Goal: Transaction & Acquisition: Obtain resource

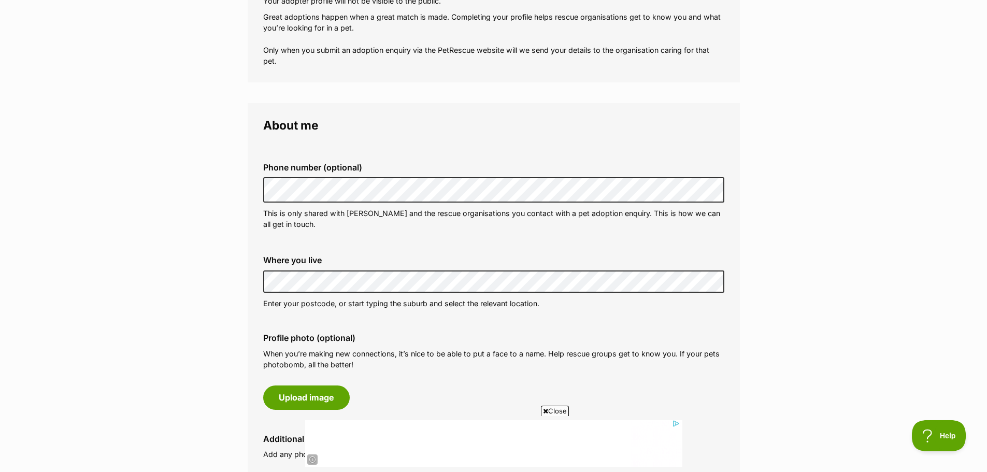
scroll to position [259, 0]
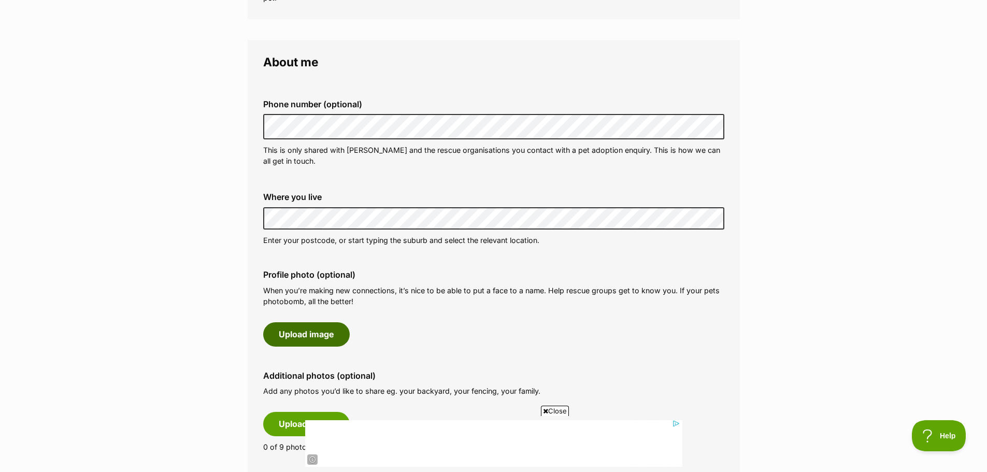
click at [305, 340] on button "Upload image" at bounding box center [306, 334] width 87 height 24
click at [298, 331] on button "Upload image" at bounding box center [306, 334] width 87 height 24
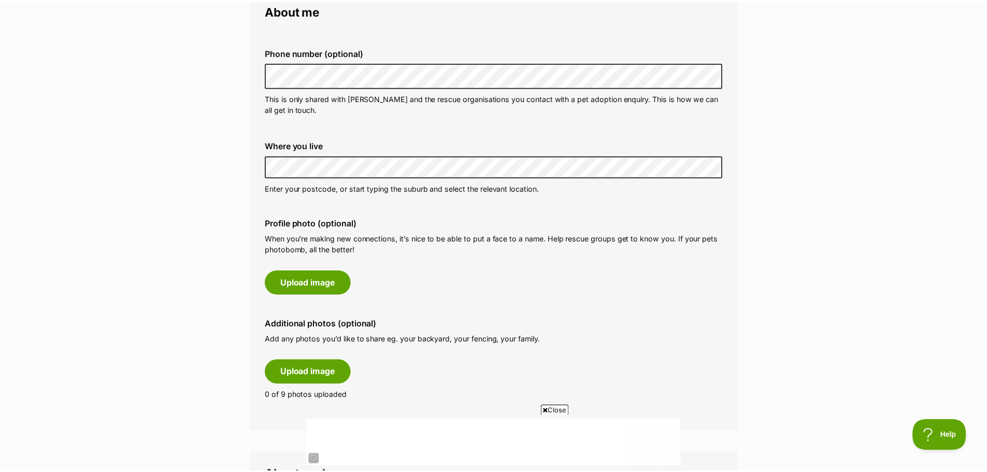
scroll to position [0, 0]
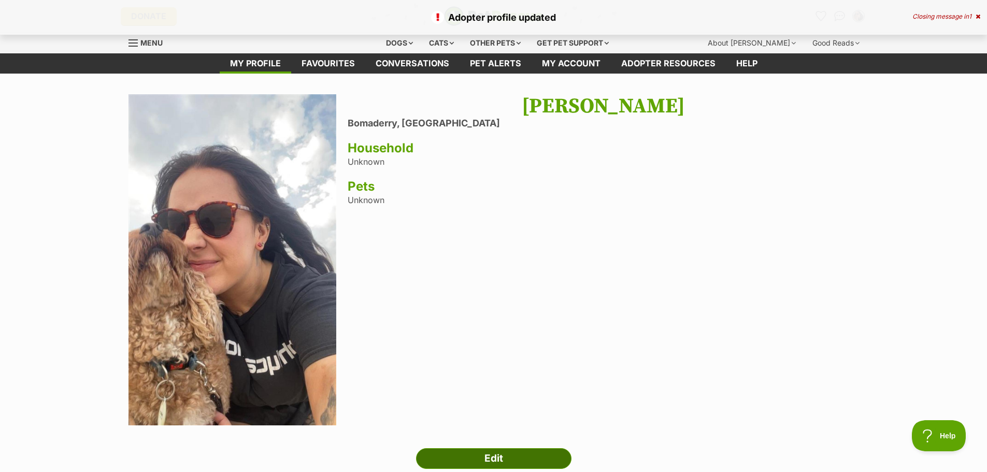
click at [518, 456] on link "Edit" at bounding box center [493, 458] width 155 height 21
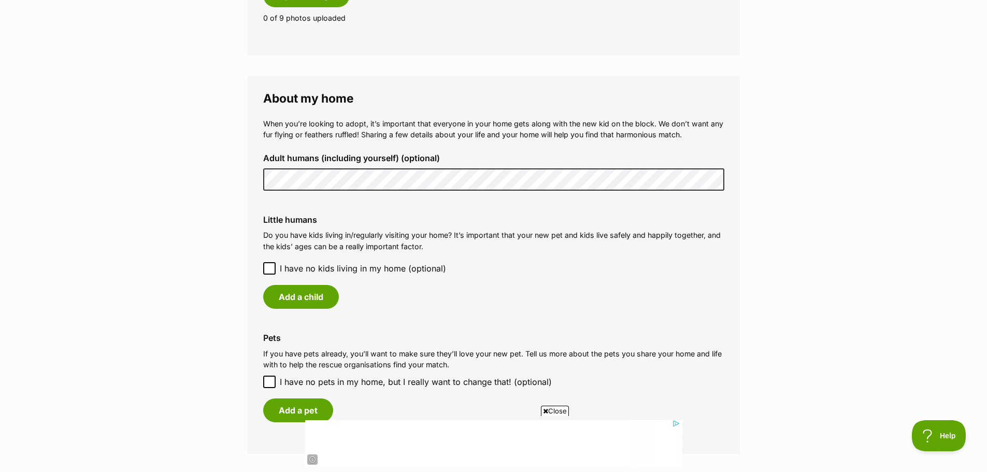
scroll to position [829, 0]
click at [282, 261] on span "I have no kids living in my home (optional)" at bounding box center [363, 267] width 166 height 12
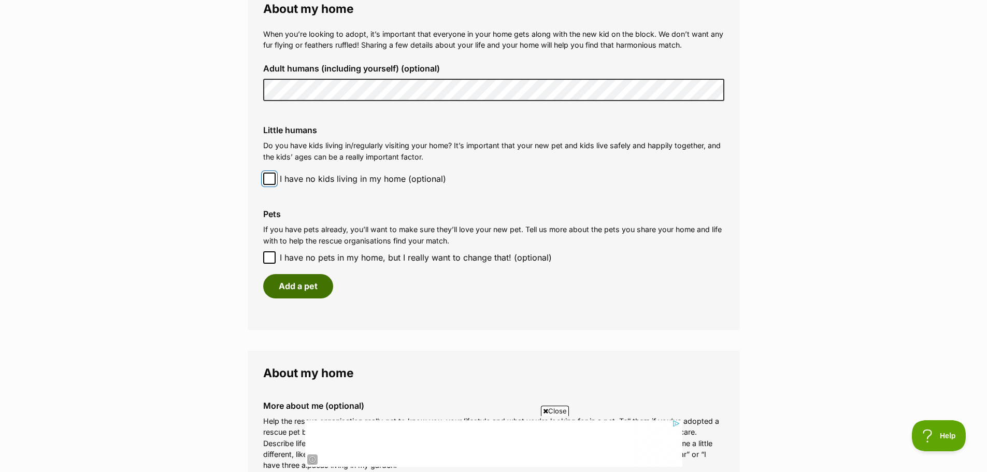
scroll to position [933, 0]
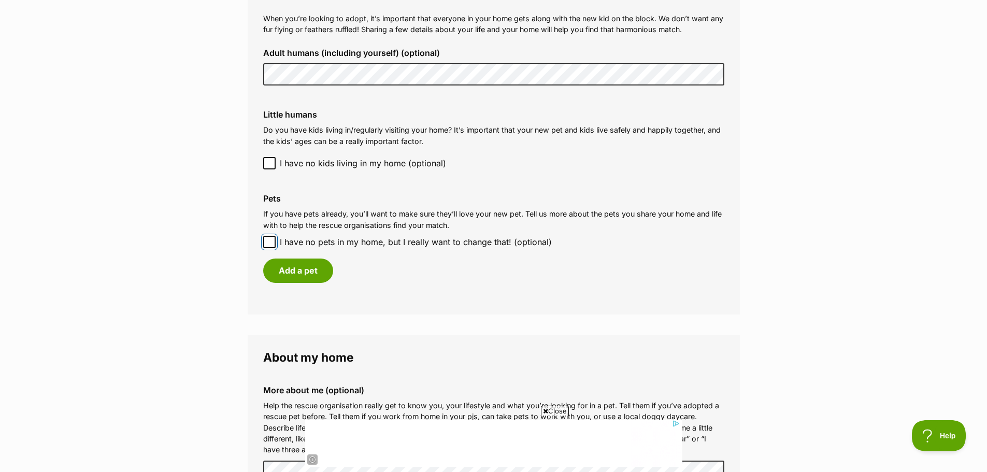
click at [271, 236] on span at bounding box center [269, 242] width 12 height 12
click at [271, 236] on input "I have no pets in my home, but I really want to change that! (optional)" at bounding box center [269, 242] width 12 height 12
checkbox input "true"
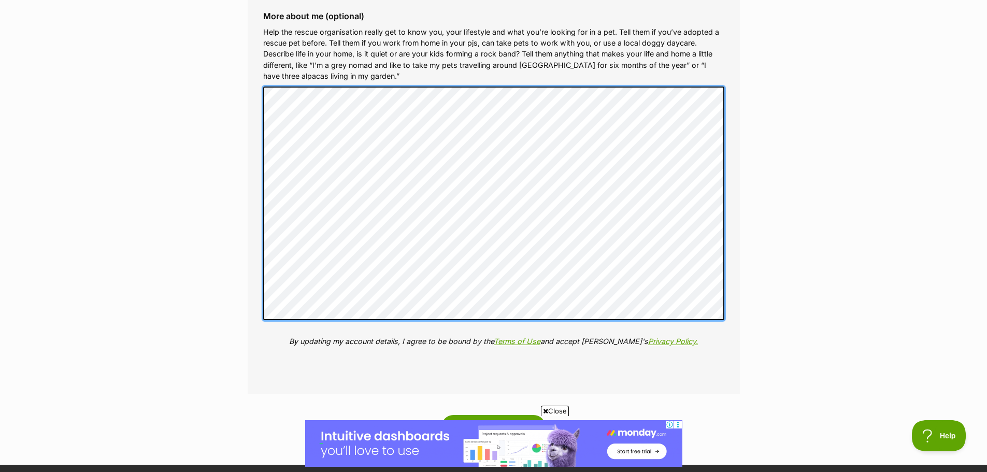
scroll to position [1296, 0]
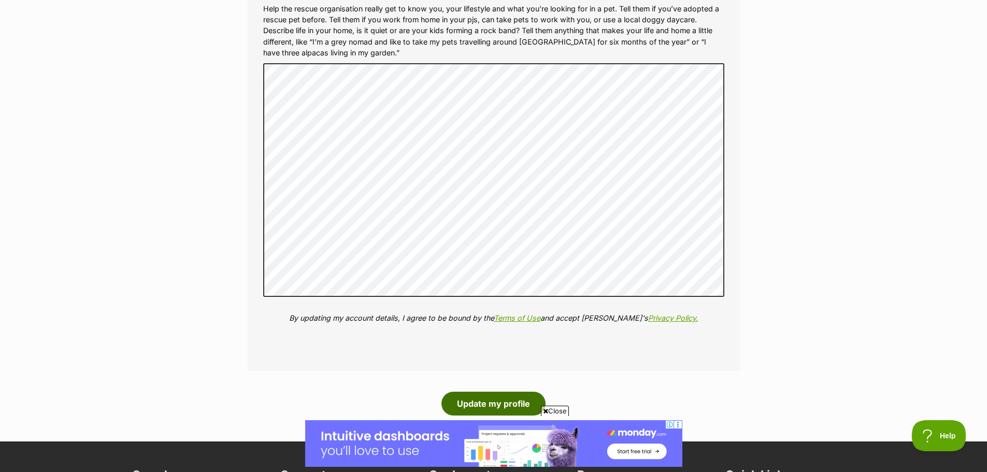
click at [511, 392] on button "Update my profile" at bounding box center [494, 404] width 104 height 24
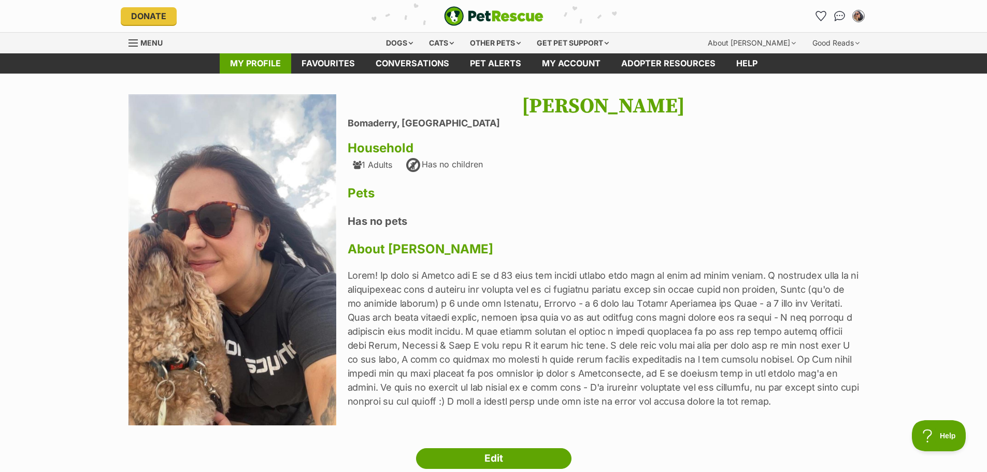
click at [278, 59] on link "My profile" at bounding box center [256, 63] width 72 height 20
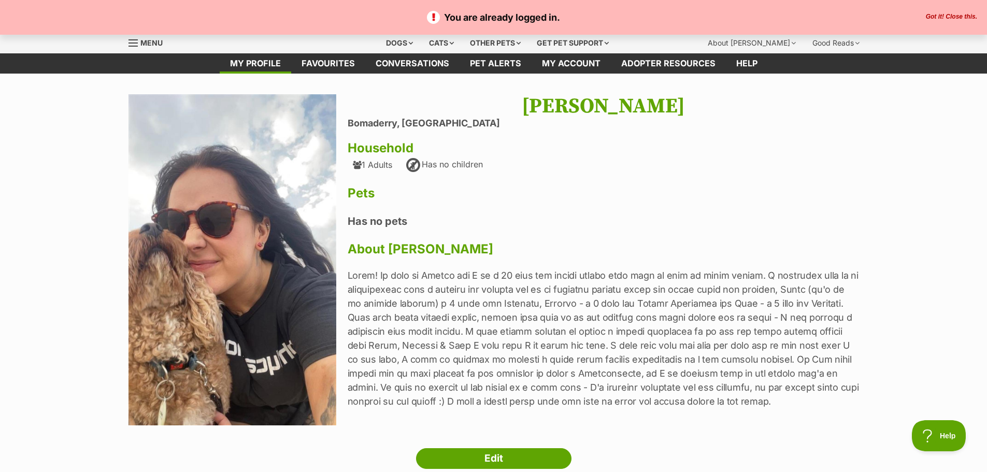
click at [148, 46] on span "Menu" at bounding box center [151, 42] width 22 height 9
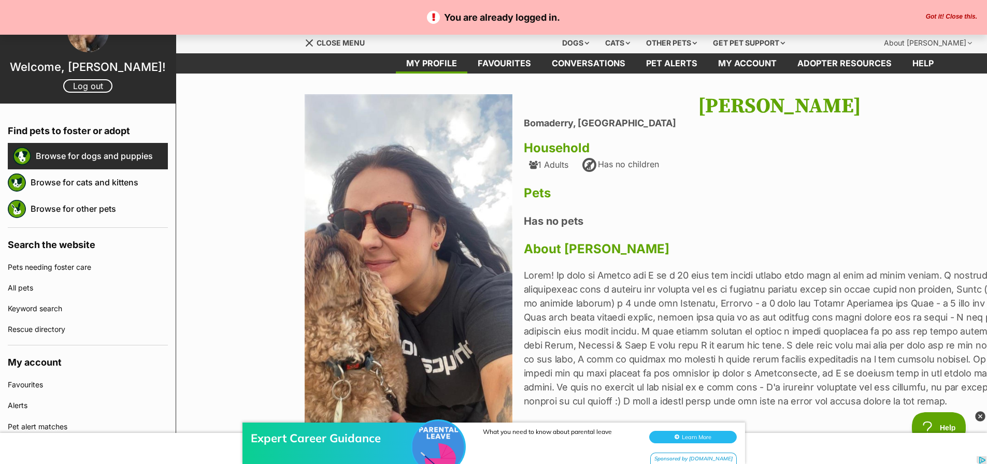
click at [88, 163] on link "Browse for dogs and puppies" at bounding box center [102, 156] width 132 height 22
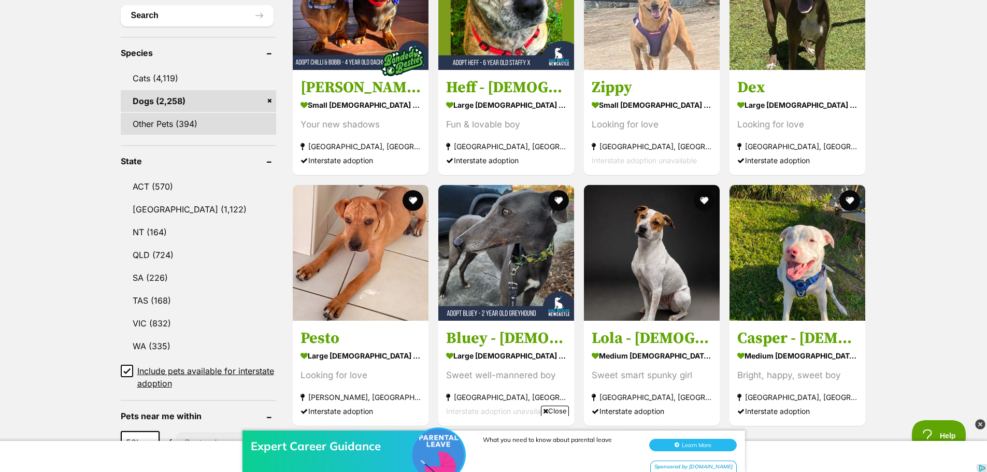
scroll to position [415, 0]
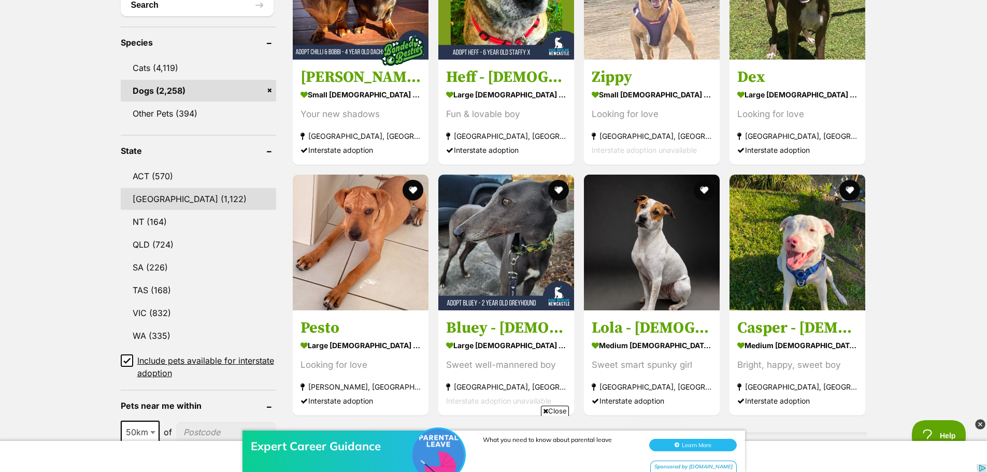
click at [161, 194] on link "NSW (1,122)" at bounding box center [198, 199] width 155 height 22
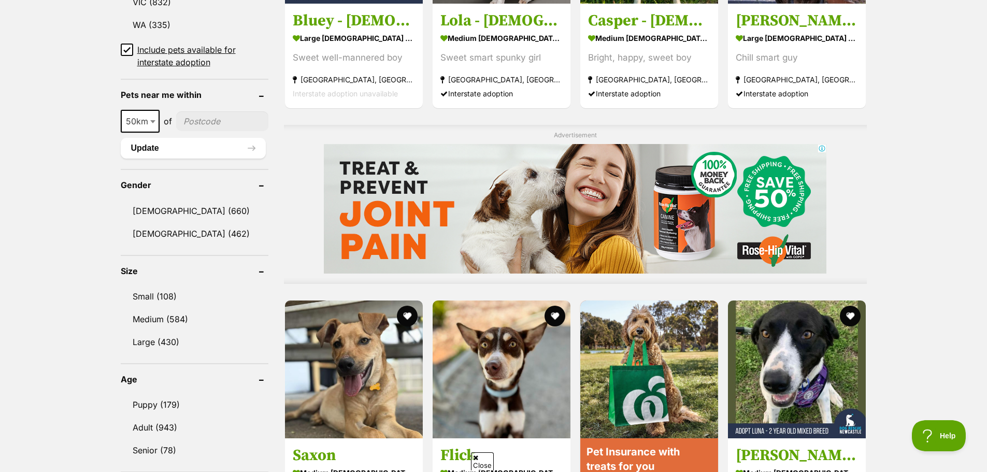
click at [172, 305] on ul "Small (108) Medium (584) Large (430)" at bounding box center [195, 314] width 148 height 77
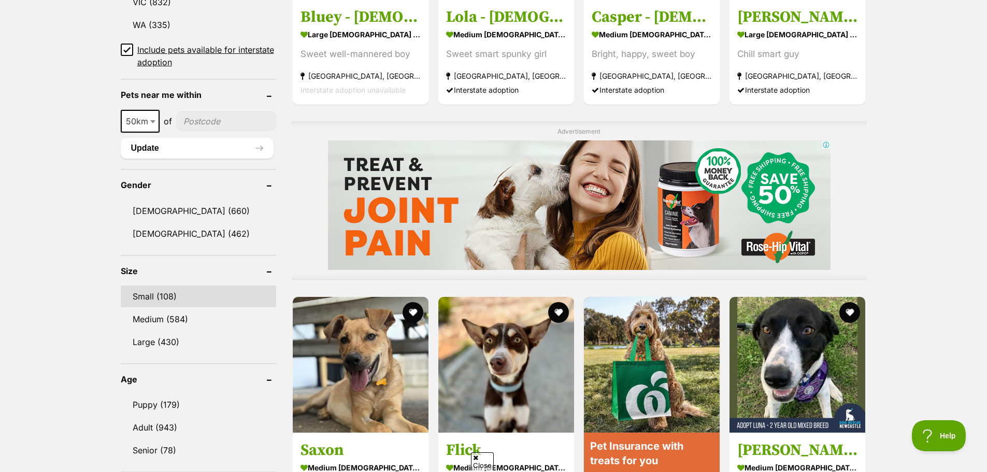
click at [170, 300] on link "Small (108)" at bounding box center [198, 297] width 155 height 22
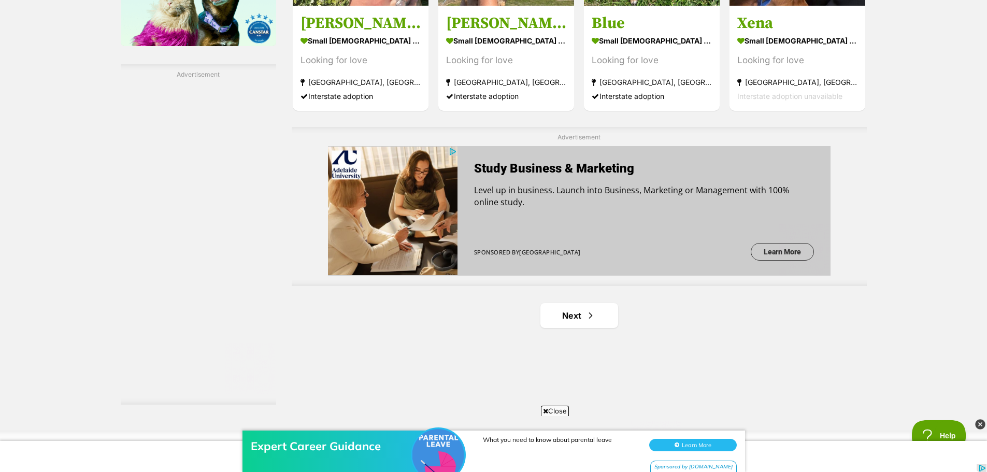
scroll to position [1866, 0]
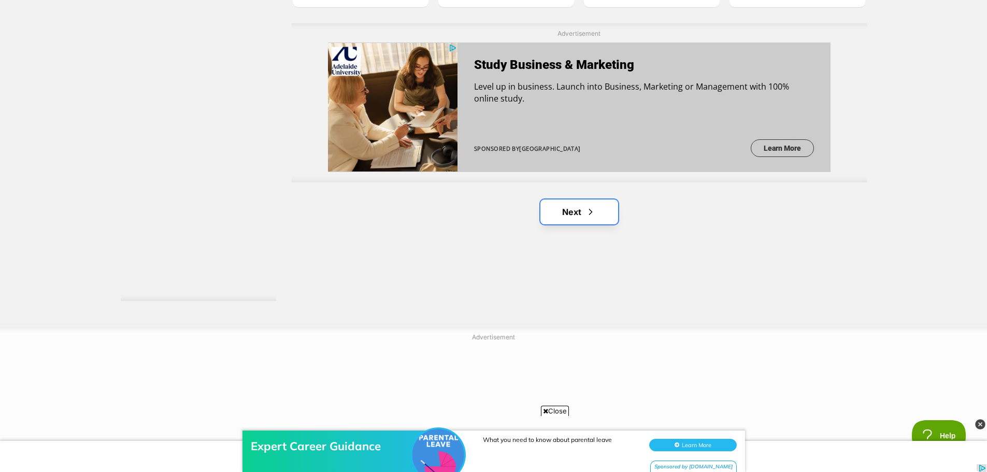
click at [596, 218] on link "Next" at bounding box center [580, 212] width 78 height 25
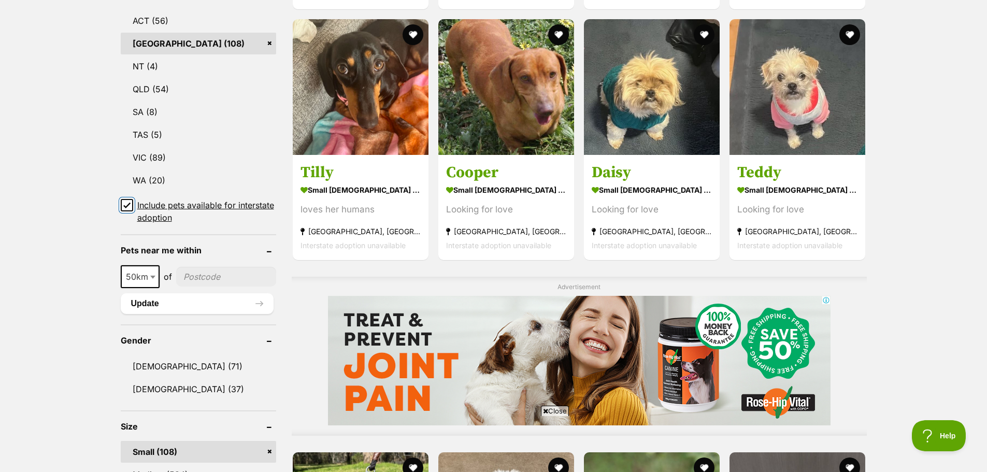
click at [131, 203] on input "Include pets available for interstate adoption" at bounding box center [127, 205] width 12 height 12
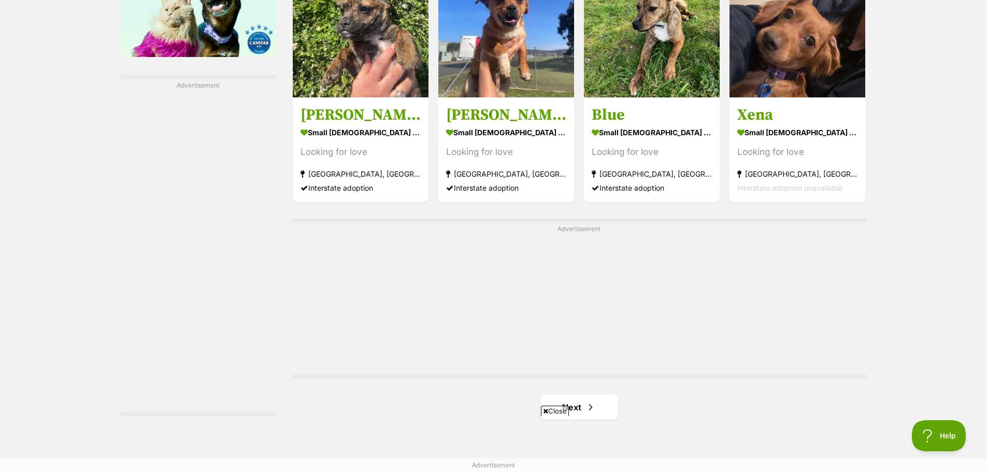
scroll to position [1710, 0]
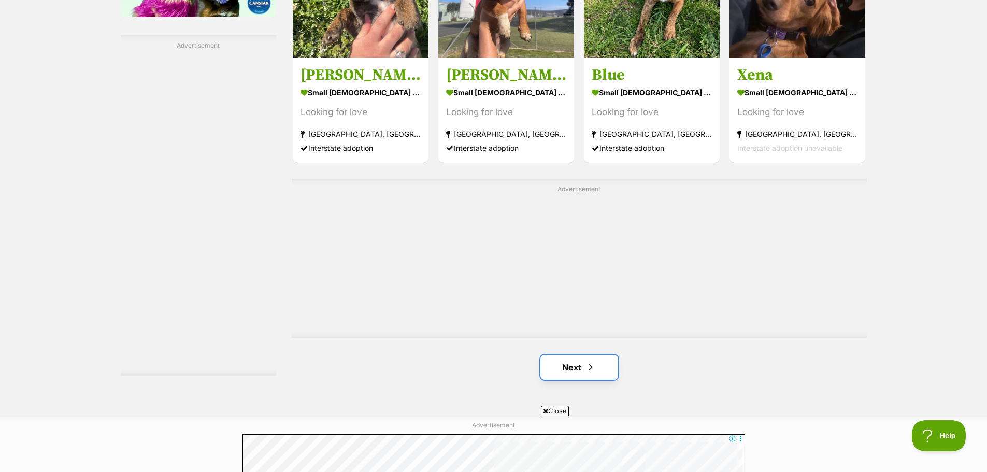
click at [584, 355] on link "Next" at bounding box center [580, 367] width 78 height 25
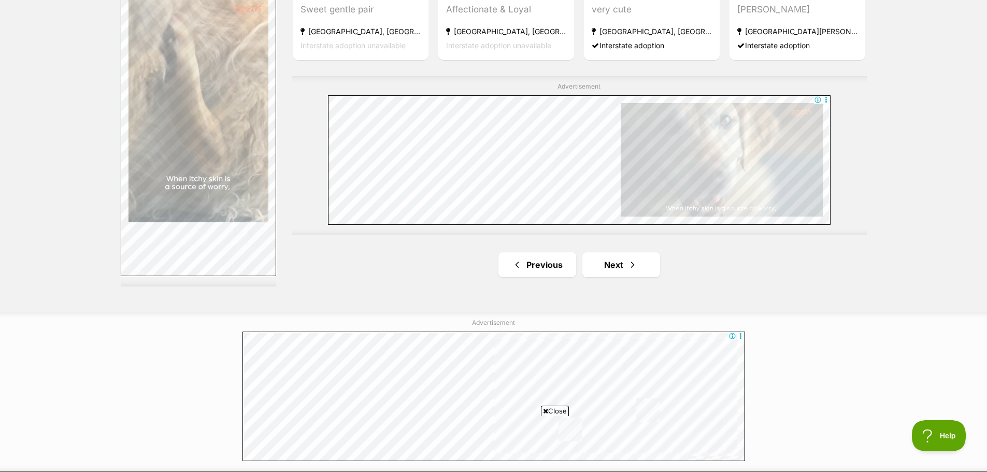
scroll to position [1814, 0]
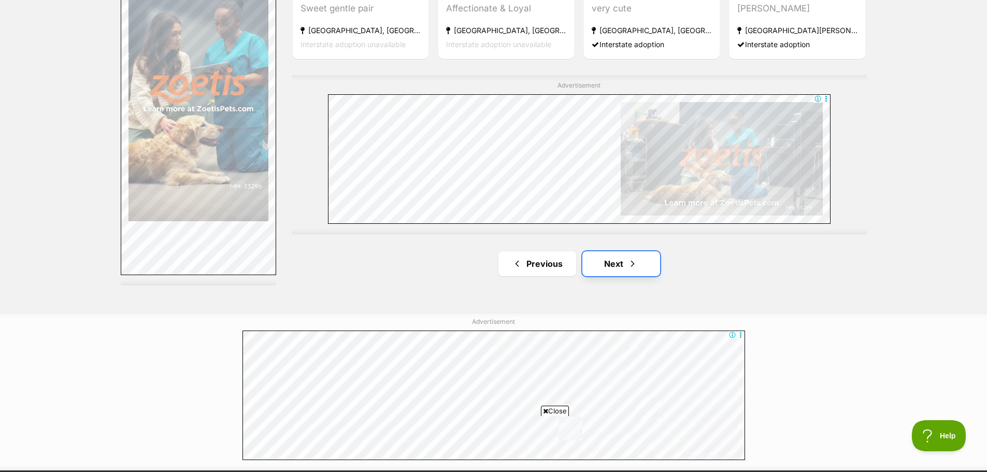
click at [606, 251] on link "Next" at bounding box center [621, 263] width 78 height 25
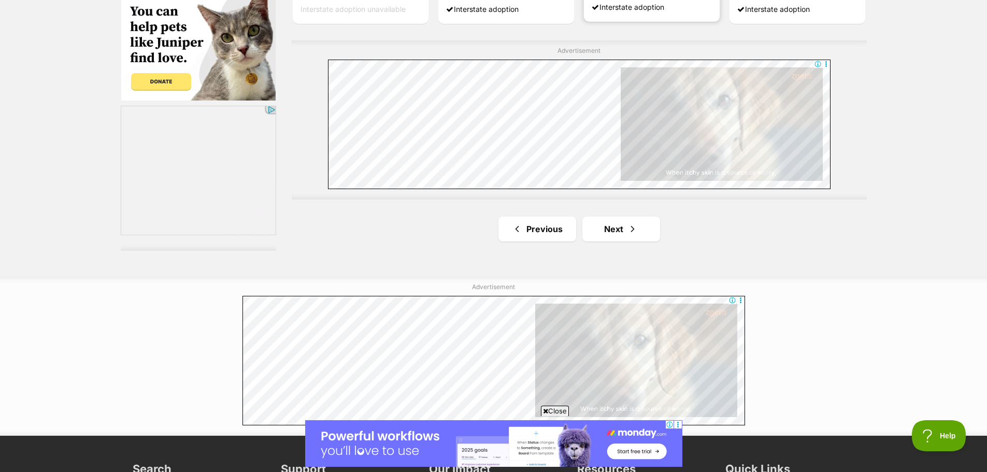
scroll to position [1917, 0]
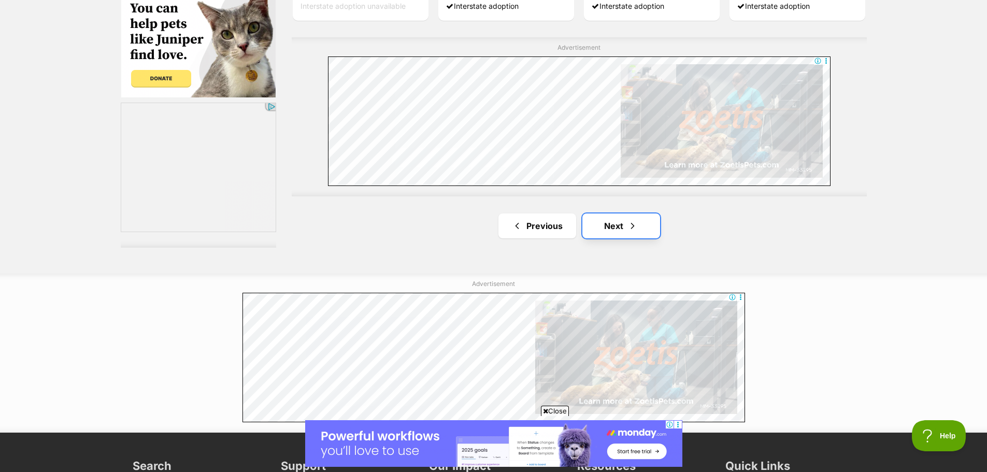
click at [603, 214] on link "Next" at bounding box center [621, 226] width 78 height 25
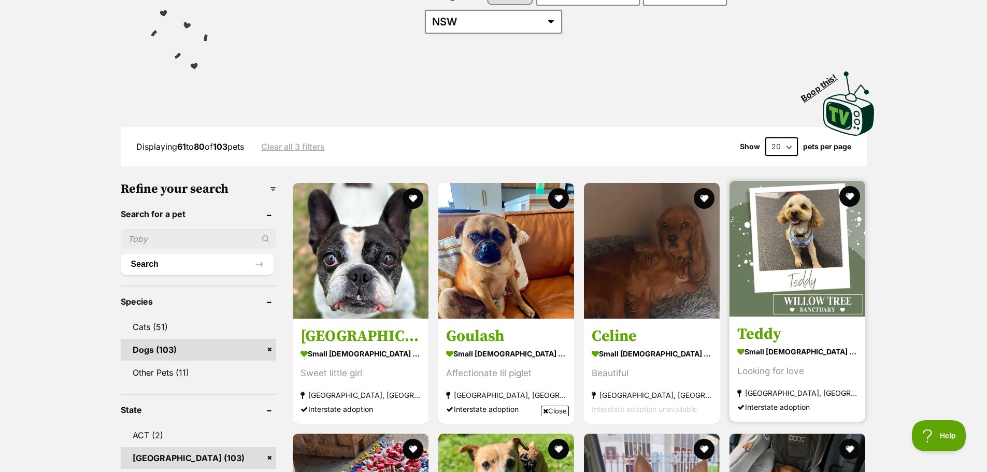
click at [804, 266] on img at bounding box center [798, 249] width 136 height 136
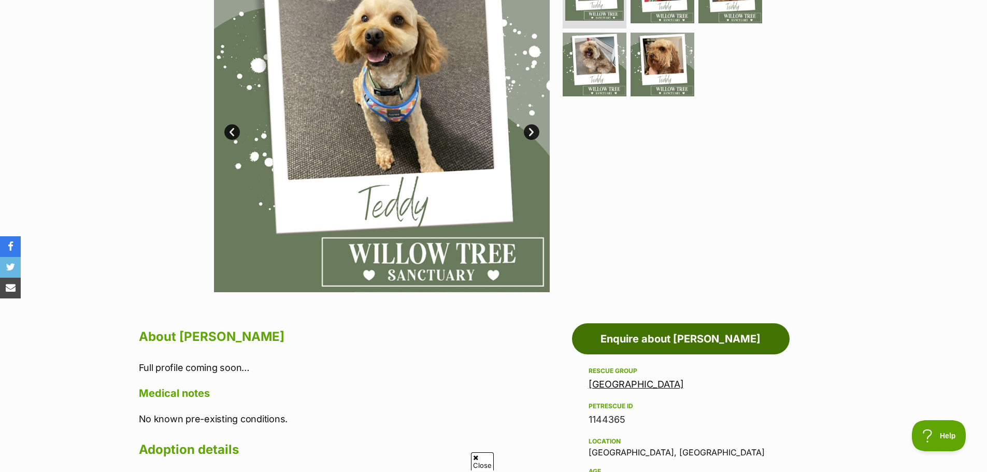
click at [705, 336] on link "Enquire about [PERSON_NAME]" at bounding box center [681, 338] width 218 height 31
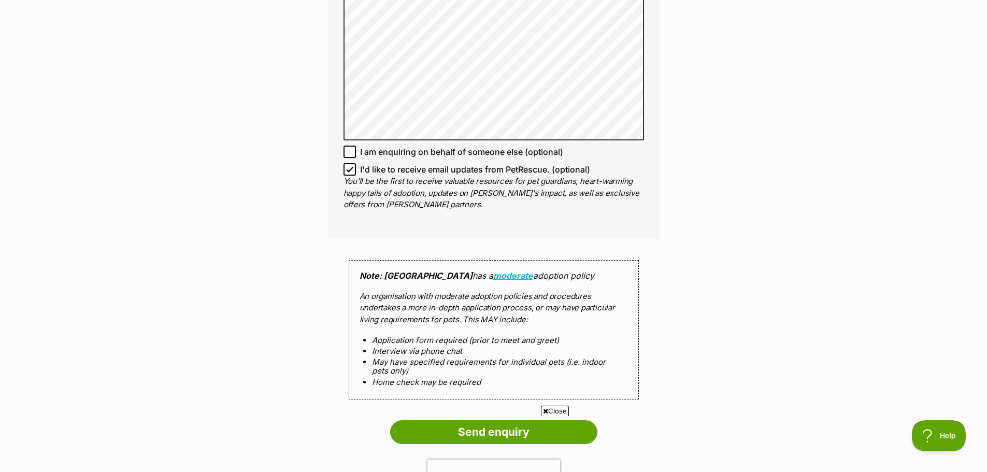
scroll to position [1088, 0]
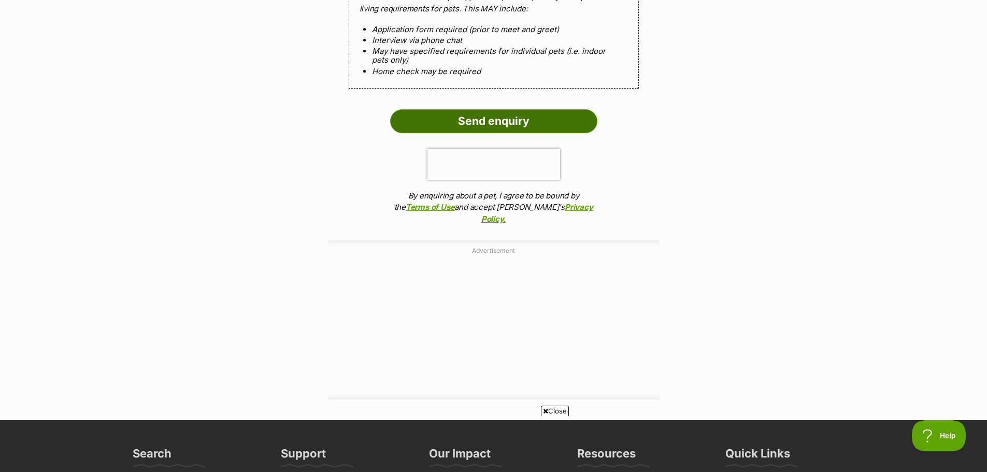
click at [527, 128] on input "Send enquiry" at bounding box center [493, 121] width 207 height 24
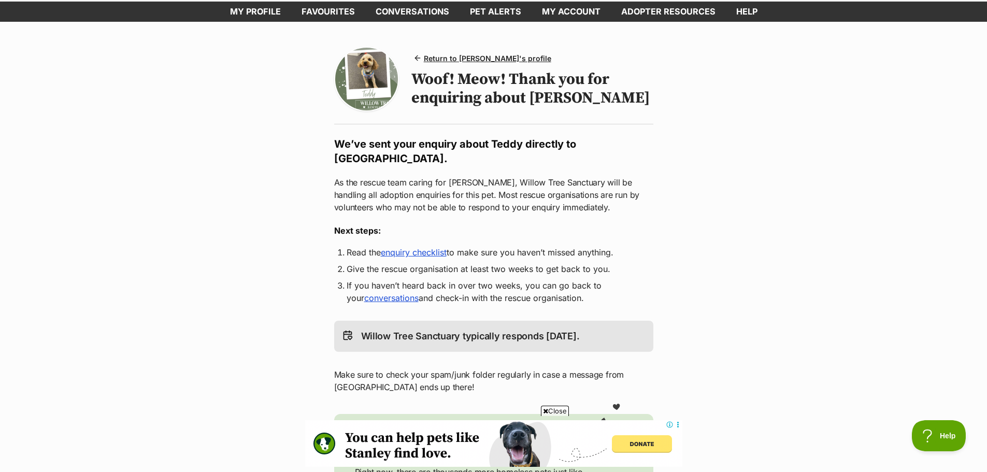
click at [444, 254] on link "enquiry checklist" at bounding box center [414, 252] width 66 height 10
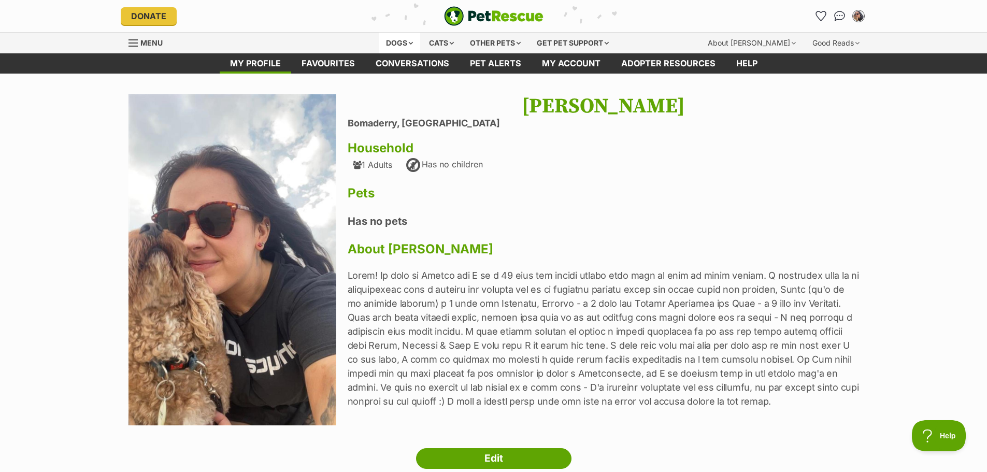
click at [391, 37] on div "Dogs" at bounding box center [399, 43] width 41 height 21
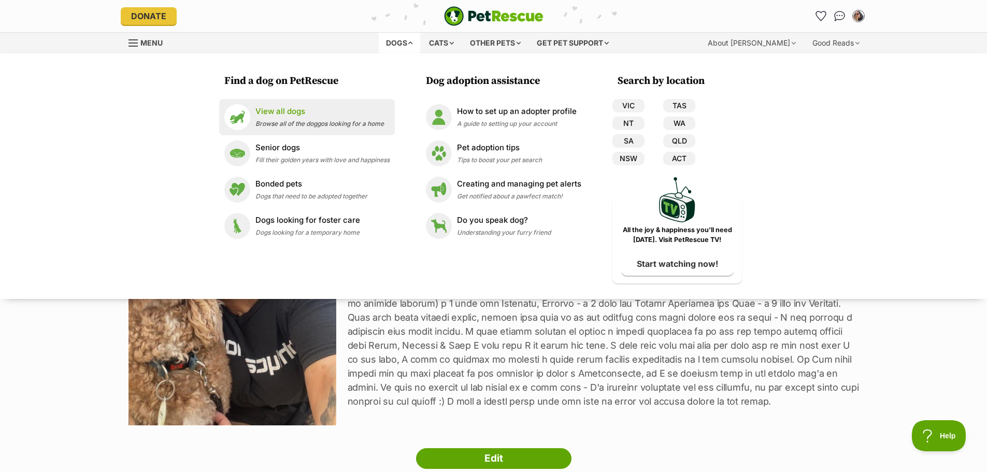
click at [312, 119] on div "View all dogs Browse all of the doggos looking for a home" at bounding box center [319, 117] width 129 height 22
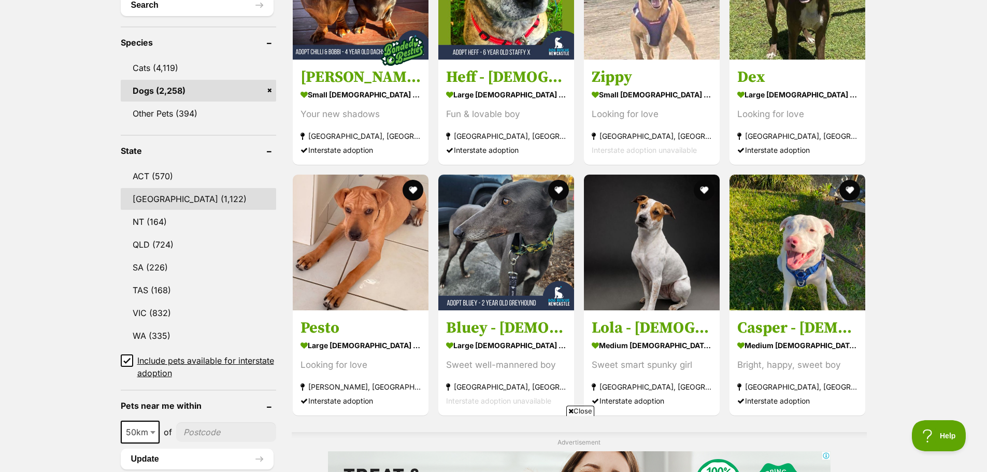
click at [172, 188] on link "NSW (1,122)" at bounding box center [198, 199] width 155 height 22
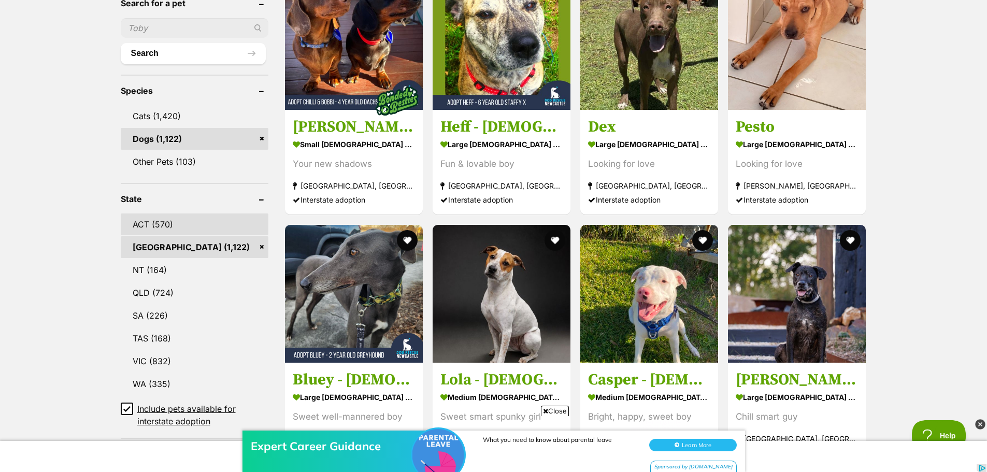
scroll to position [570, 0]
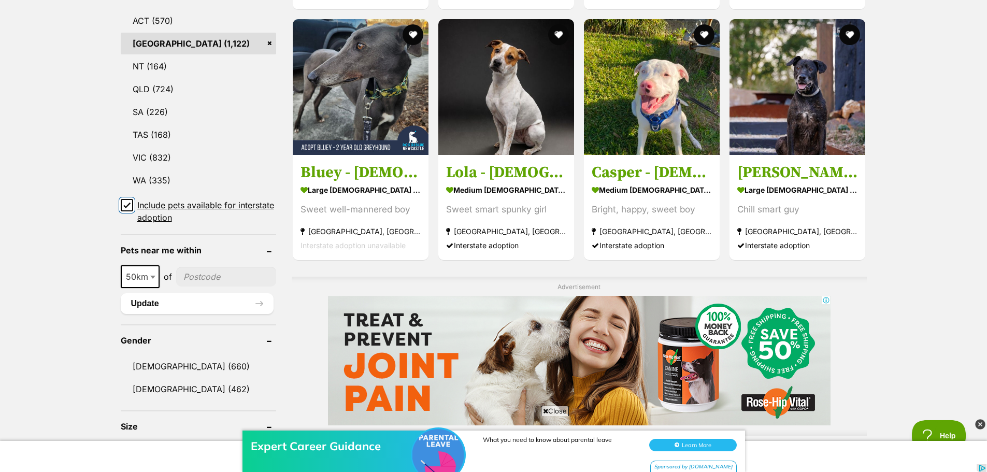
click at [123, 205] on span at bounding box center [127, 211] width 12 height 25
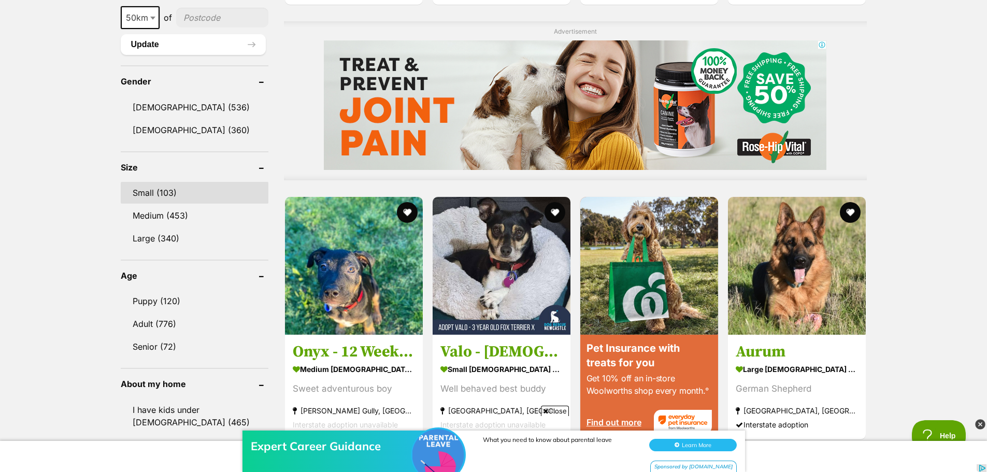
click at [155, 182] on link "Small (103)" at bounding box center [195, 193] width 148 height 22
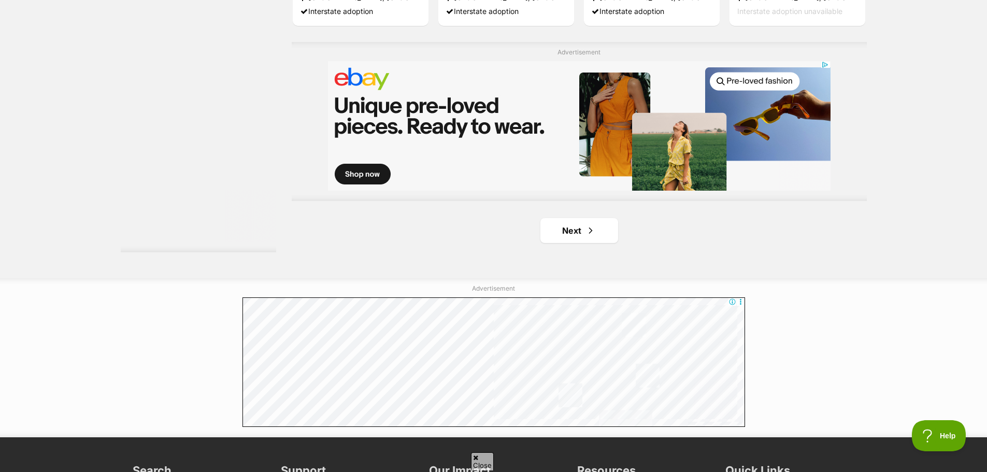
scroll to position [1866, 0]
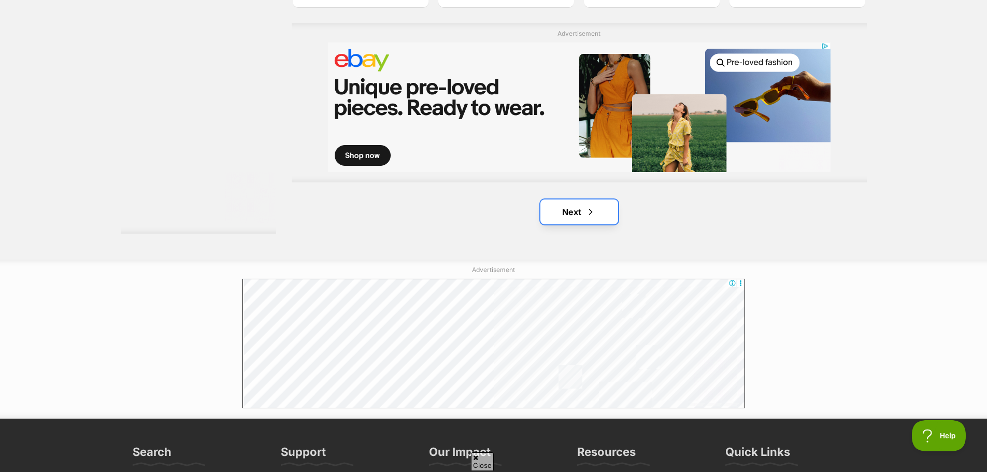
click at [570, 200] on link "Next" at bounding box center [580, 212] width 78 height 25
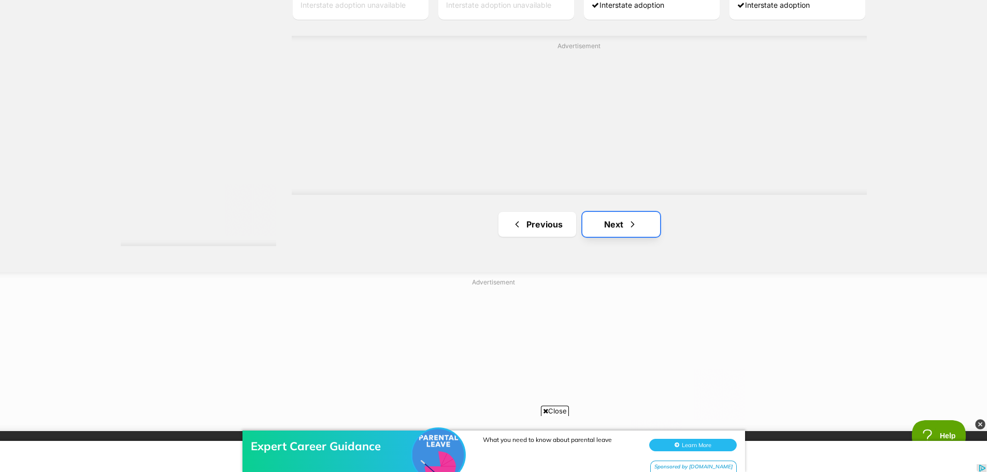
click at [629, 218] on span "Next page" at bounding box center [633, 224] width 10 height 12
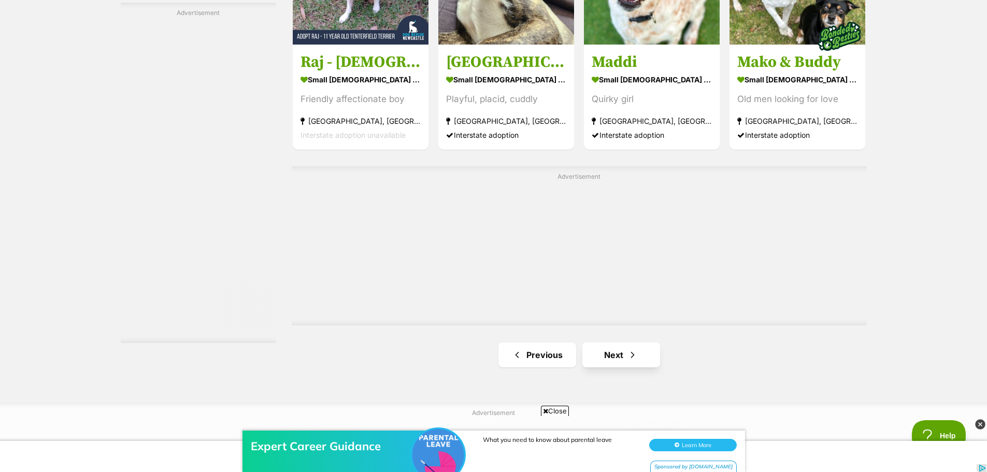
scroll to position [1814, 0]
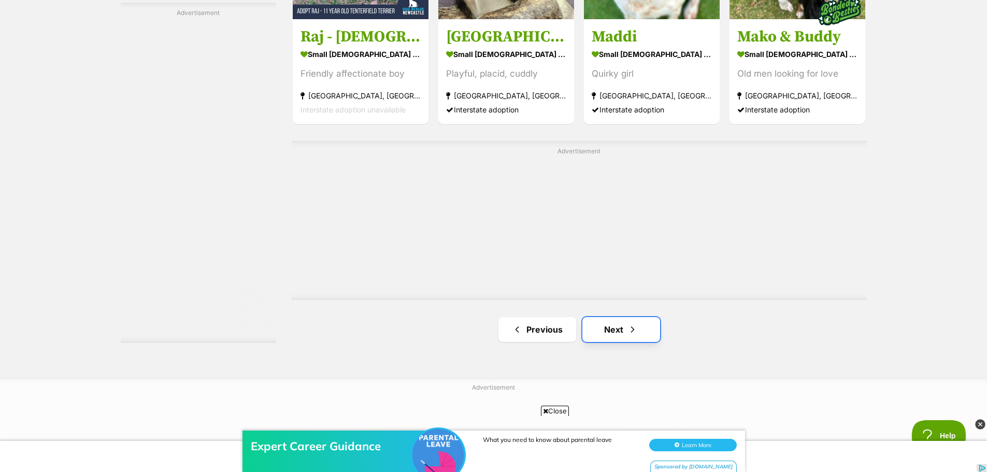
click at [622, 317] on link "Next" at bounding box center [621, 329] width 78 height 25
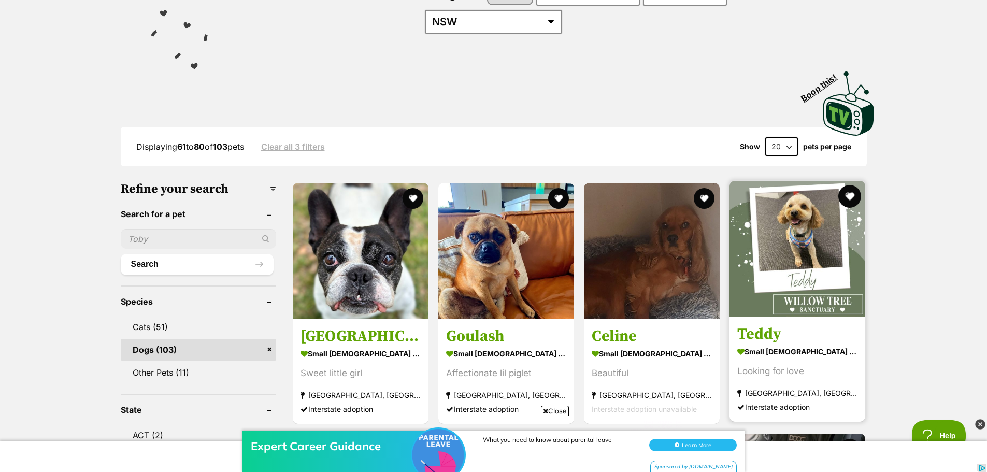
click at [852, 185] on button "favourite" at bounding box center [850, 196] width 23 height 23
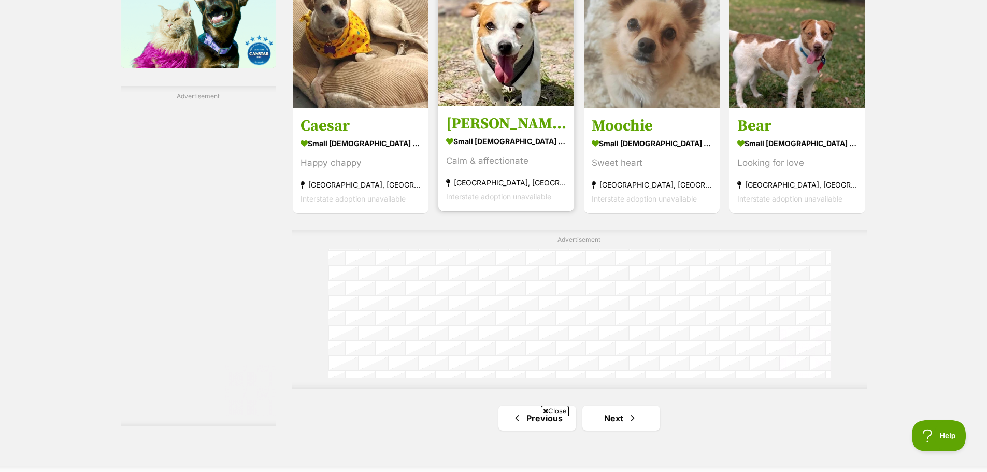
scroll to position [1917, 0]
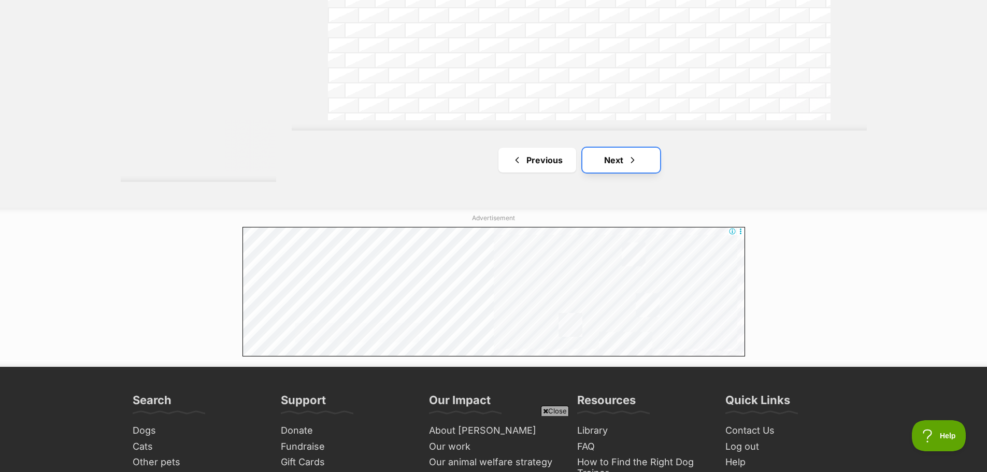
click at [613, 148] on link "Next" at bounding box center [621, 160] width 78 height 25
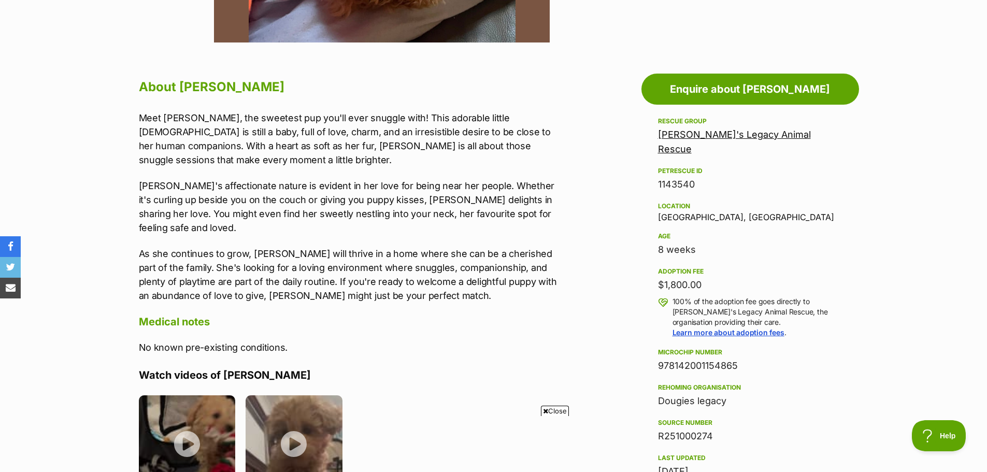
scroll to position [415, 0]
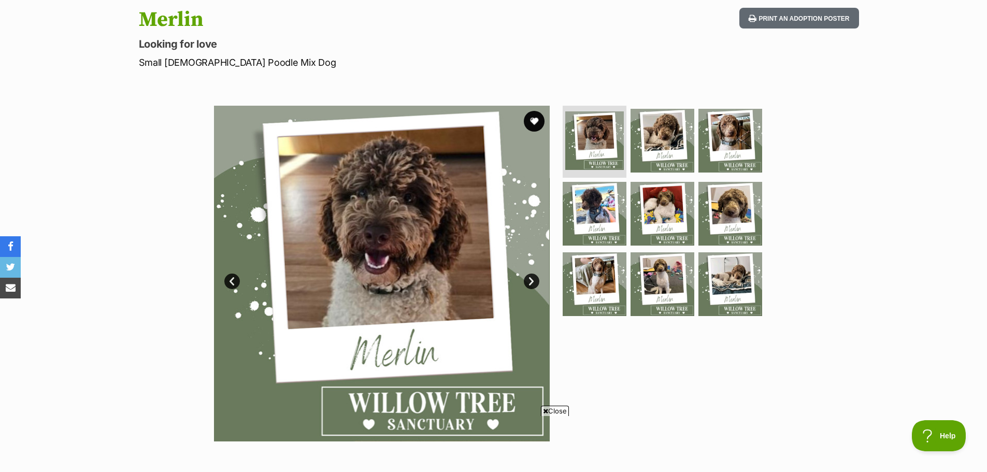
scroll to position [104, 0]
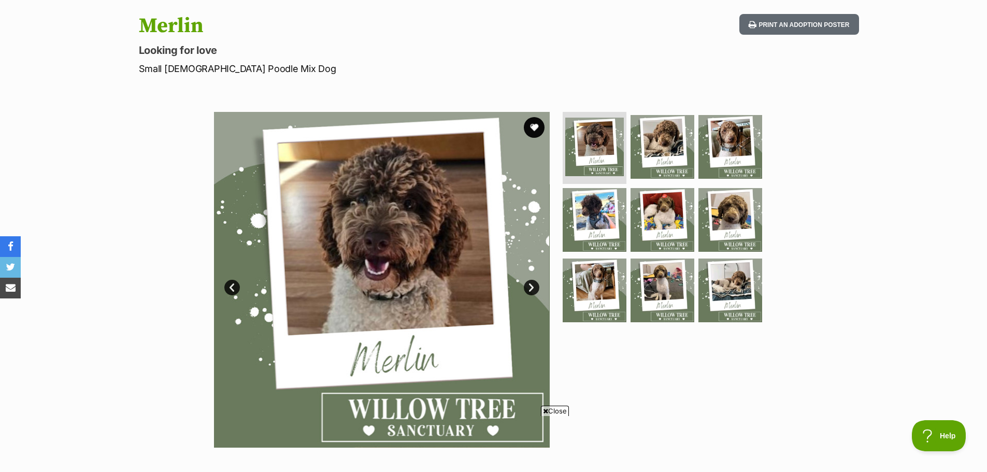
click at [533, 279] on img at bounding box center [382, 280] width 336 height 336
click at [533, 286] on link "Next" at bounding box center [532, 288] width 16 height 16
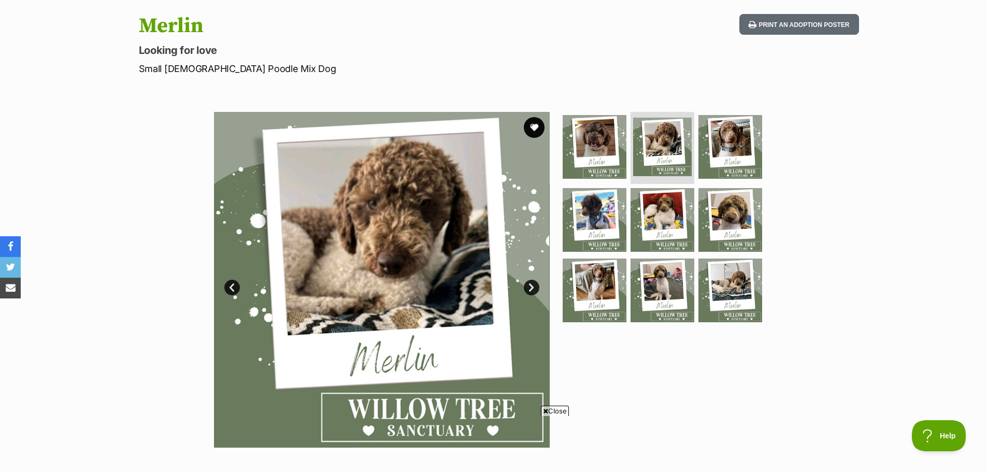
click at [532, 286] on link "Next" at bounding box center [532, 288] width 16 height 16
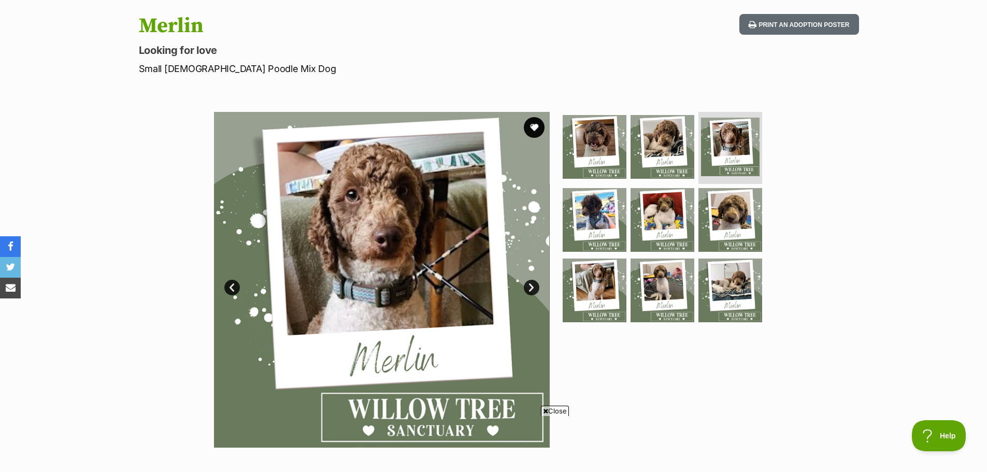
click at [532, 286] on link "Next" at bounding box center [532, 288] width 16 height 16
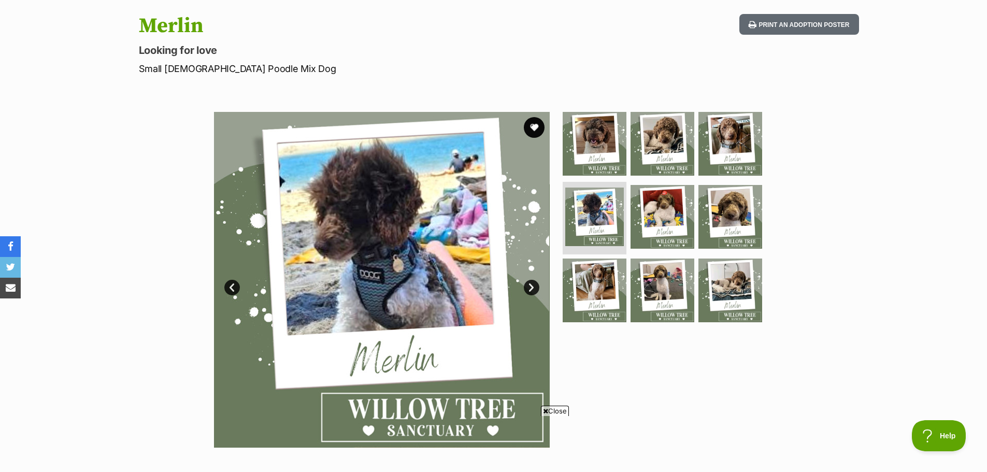
click at [532, 286] on link "Next" at bounding box center [532, 288] width 16 height 16
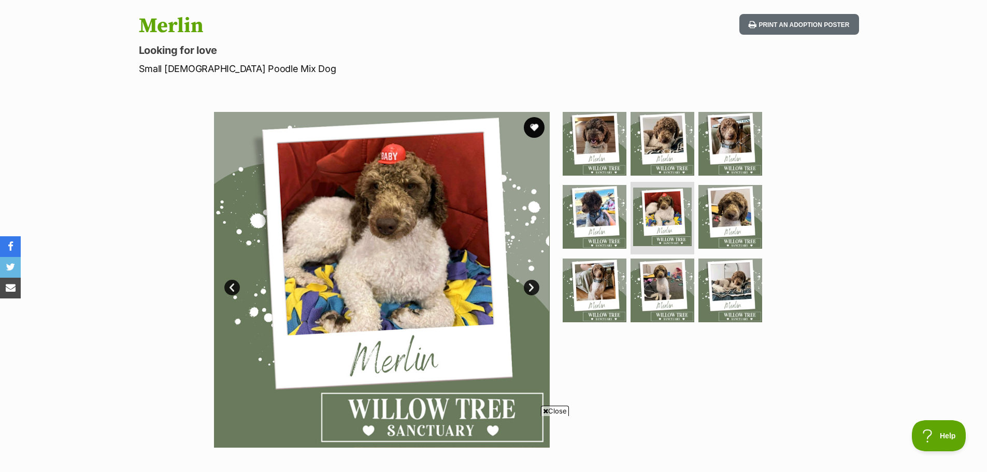
click at [532, 286] on link "Next" at bounding box center [532, 288] width 16 height 16
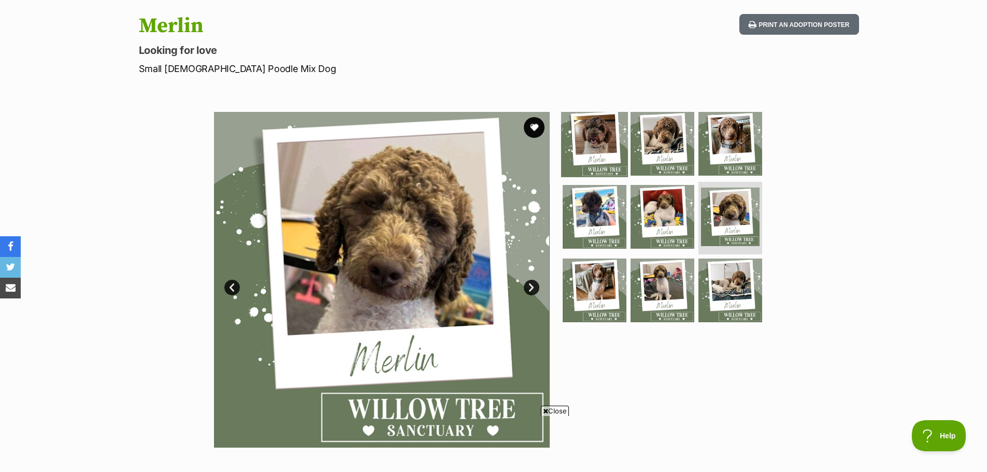
click at [587, 150] on img at bounding box center [594, 143] width 67 height 67
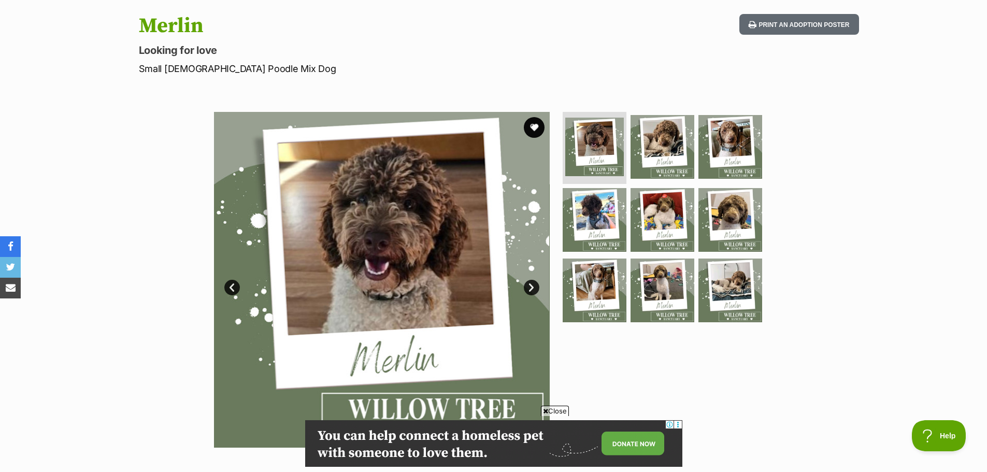
scroll to position [0, 0]
click at [524, 287] on link "Next" at bounding box center [532, 288] width 16 height 16
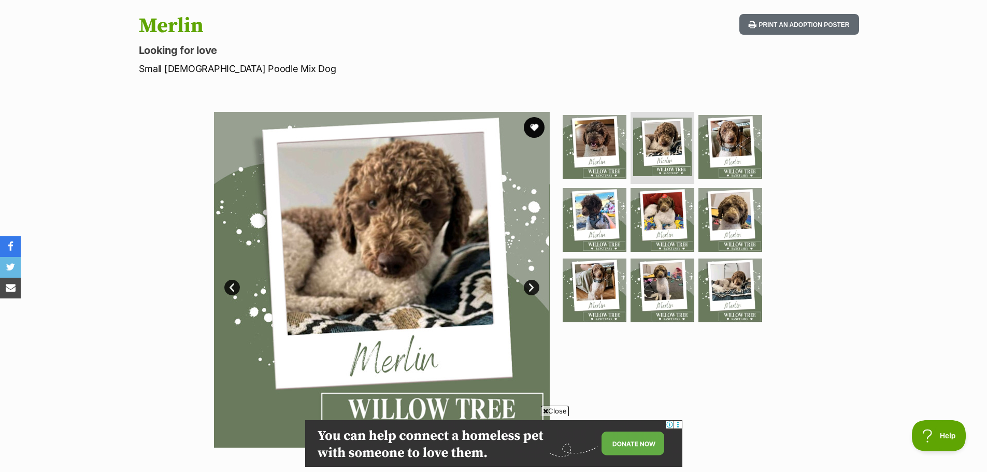
click at [524, 287] on link "Next" at bounding box center [532, 288] width 16 height 16
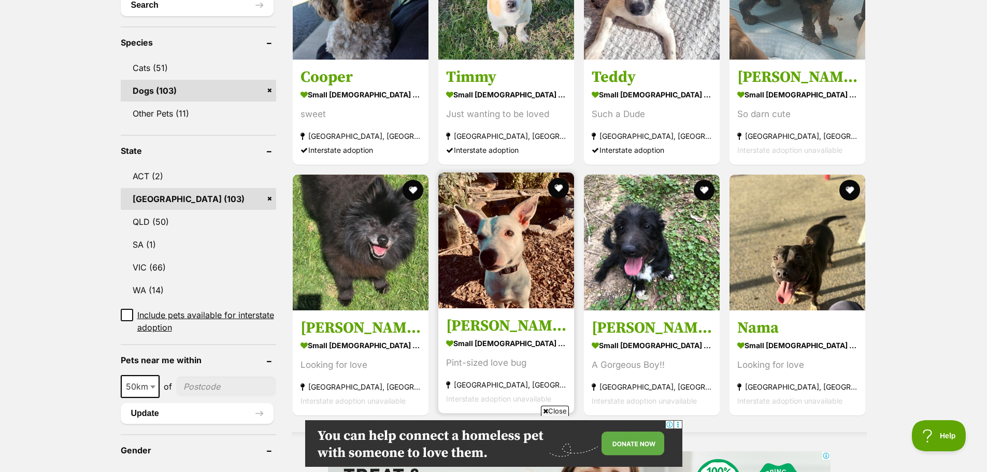
scroll to position [259, 0]
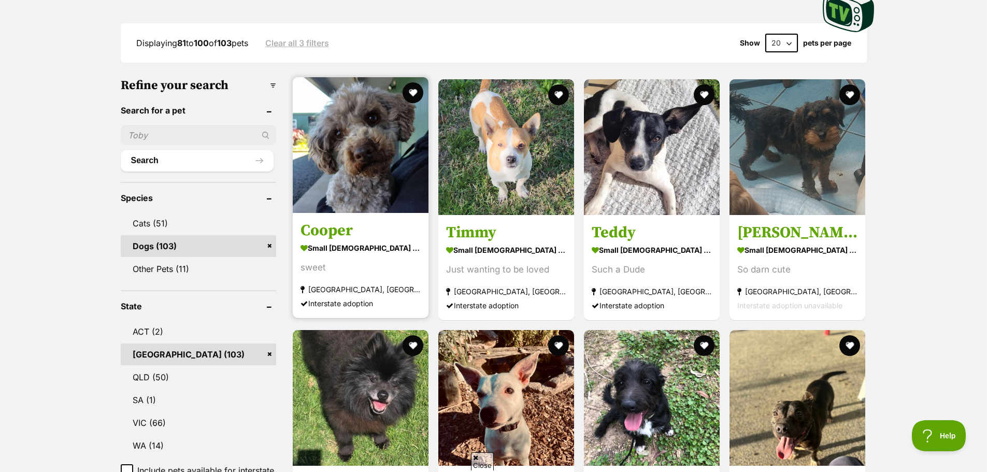
click at [350, 185] on img at bounding box center [361, 145] width 136 height 136
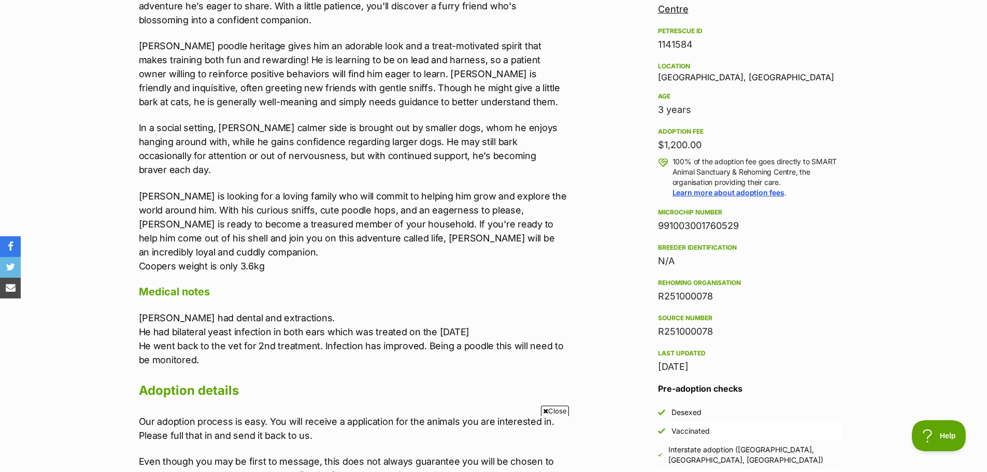
scroll to position [622, 0]
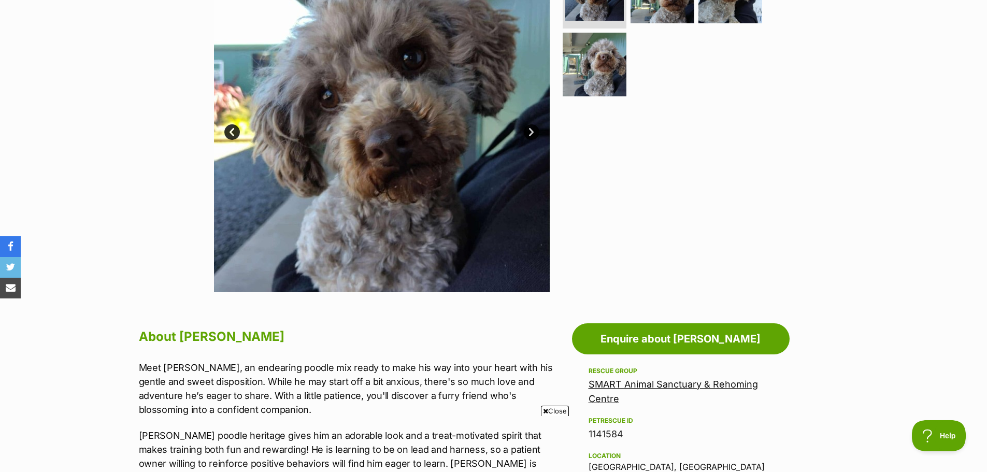
click at [528, 129] on link "Next" at bounding box center [532, 132] width 16 height 16
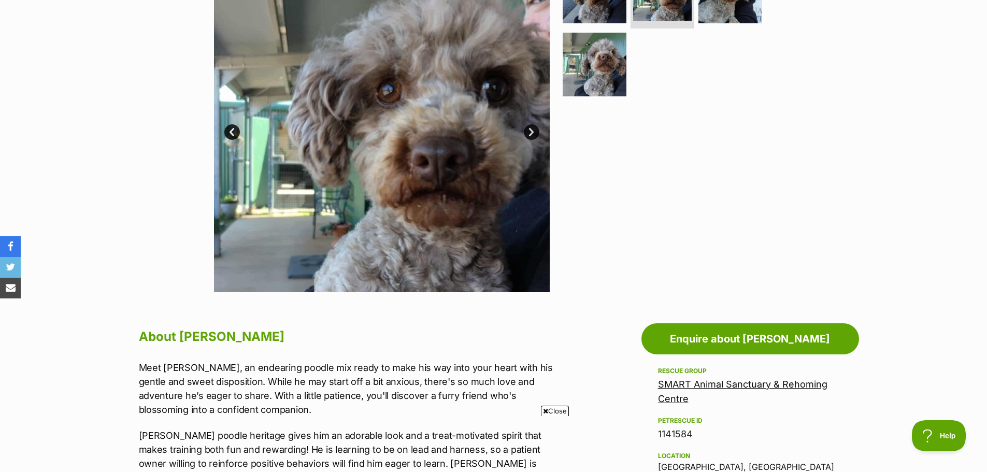
click at [528, 130] on link "Next" at bounding box center [532, 132] width 16 height 16
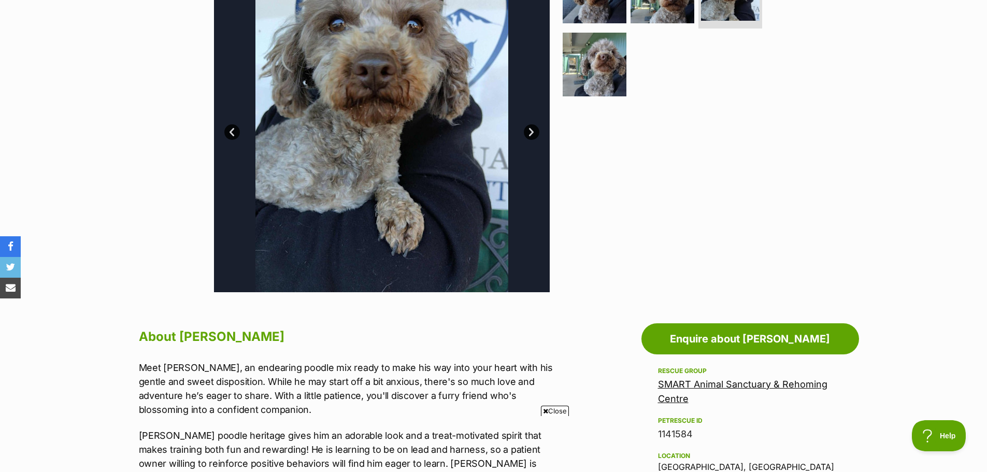
click at [528, 130] on link "Next" at bounding box center [532, 132] width 16 height 16
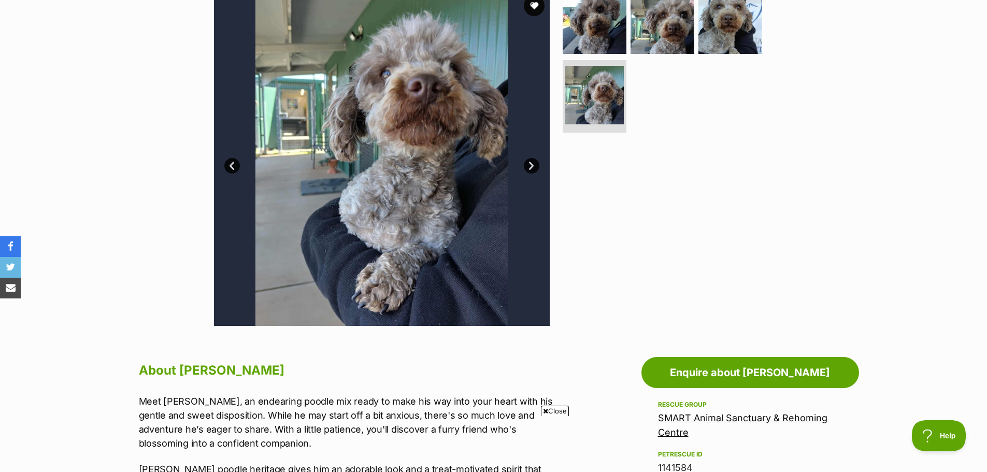
scroll to position [207, 0]
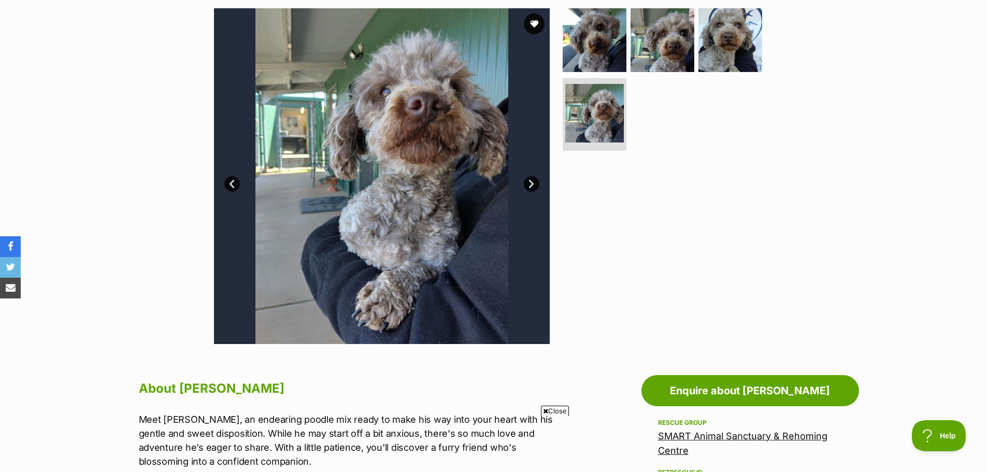
click at [529, 190] on link "Next" at bounding box center [532, 184] width 16 height 16
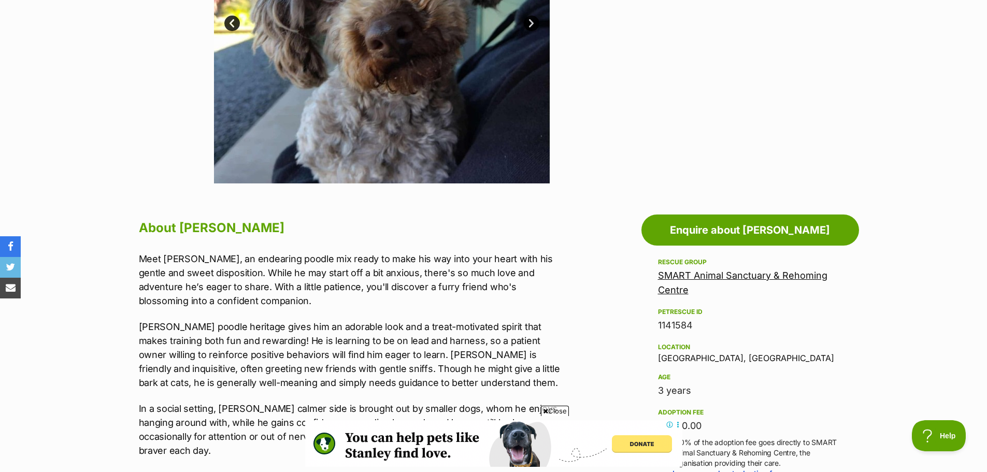
scroll to position [363, 0]
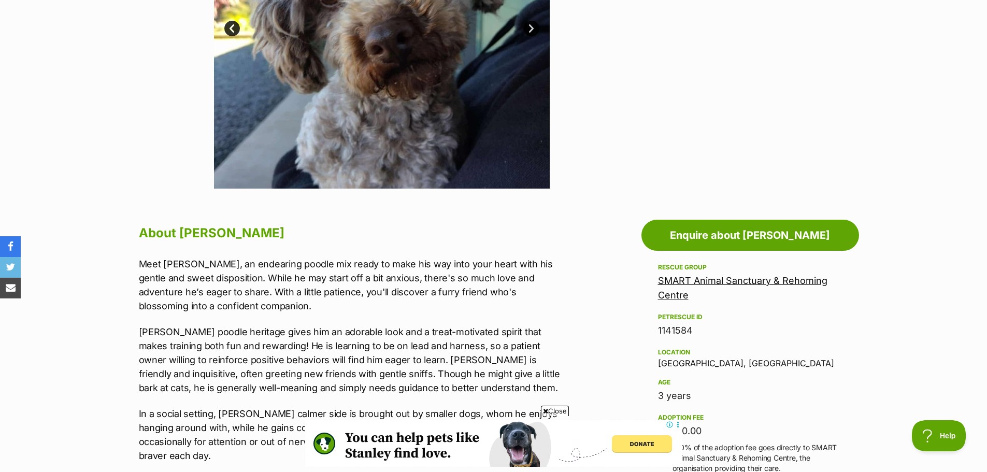
click at [702, 281] on link "SMART Animal Sanctuary & Rehoming Centre" at bounding box center [742, 287] width 169 height 25
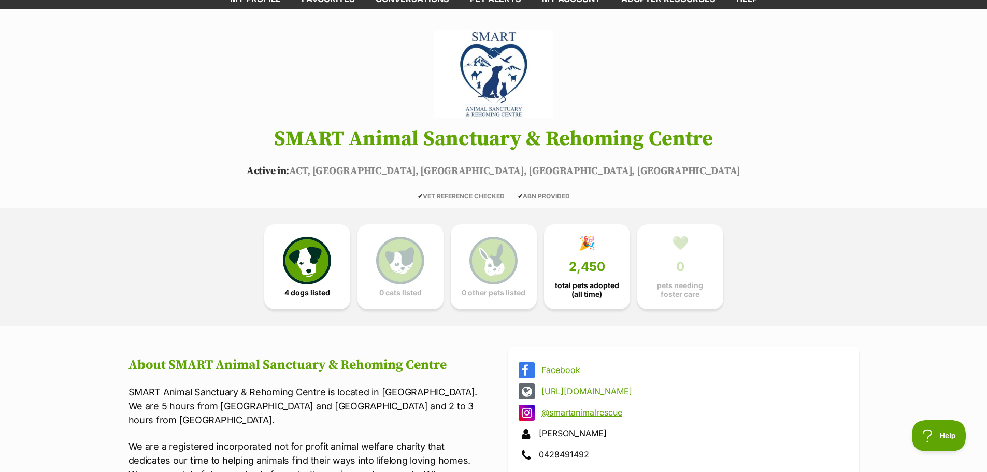
scroll to position [155, 0]
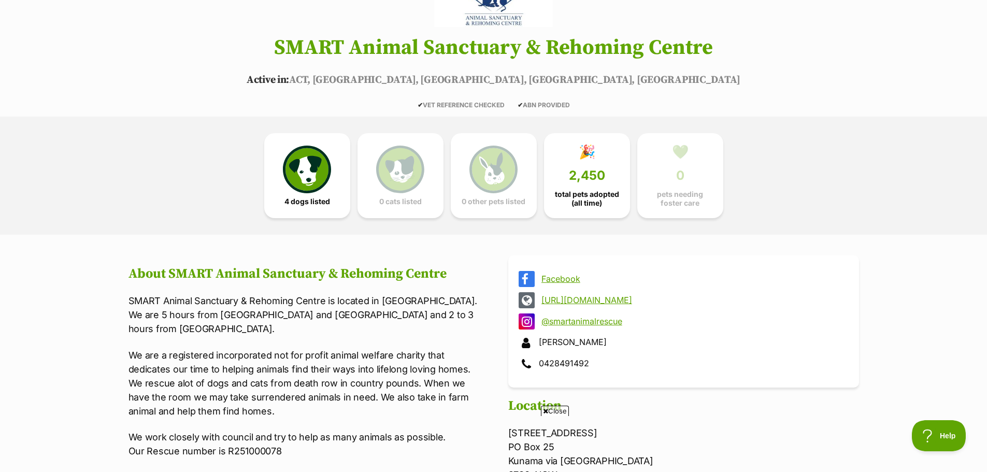
click at [609, 299] on link "[URL][DOMAIN_NAME]" at bounding box center [693, 299] width 303 height 9
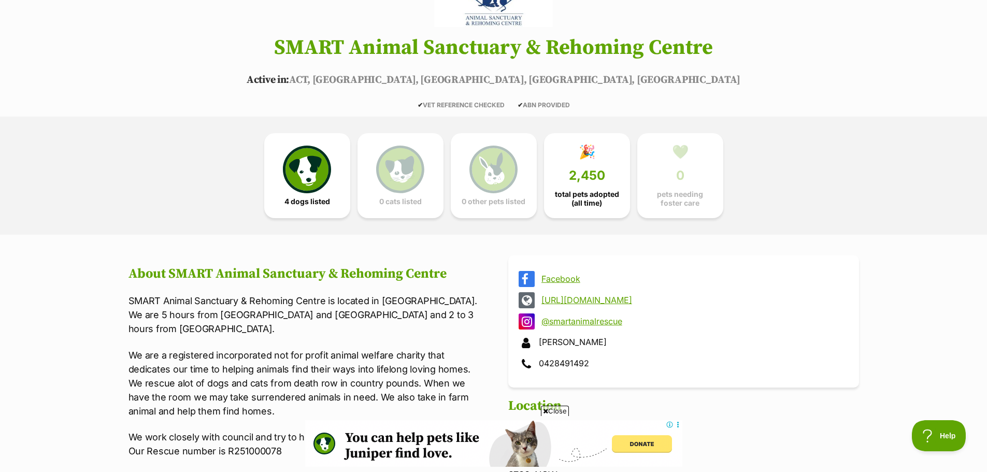
scroll to position [0, 0]
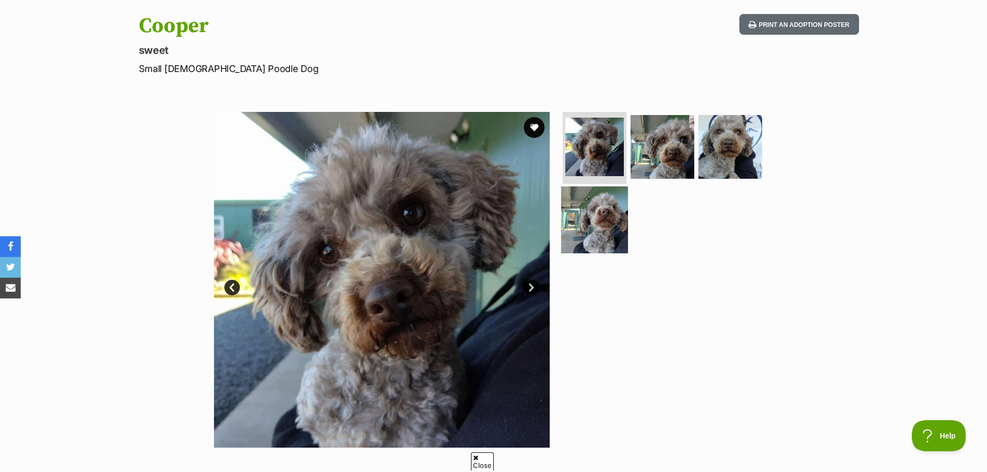
click at [623, 219] on img at bounding box center [594, 220] width 67 height 67
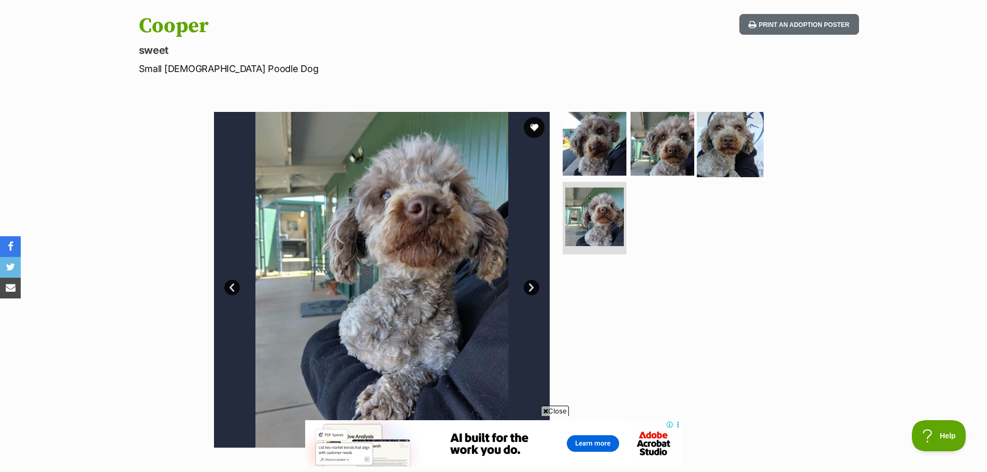
click at [714, 146] on img at bounding box center [730, 143] width 67 height 67
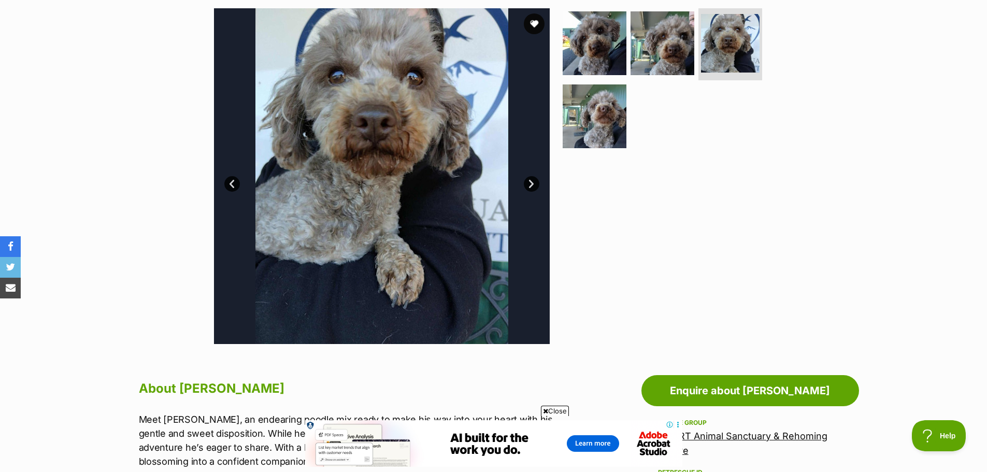
scroll to position [155, 0]
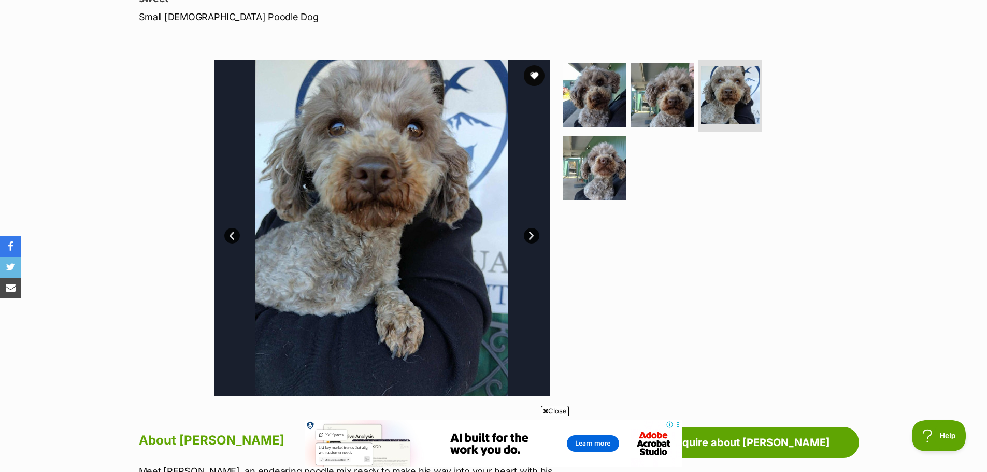
click at [523, 240] on img at bounding box center [382, 228] width 336 height 336
click at [531, 235] on link "Next" at bounding box center [532, 236] width 16 height 16
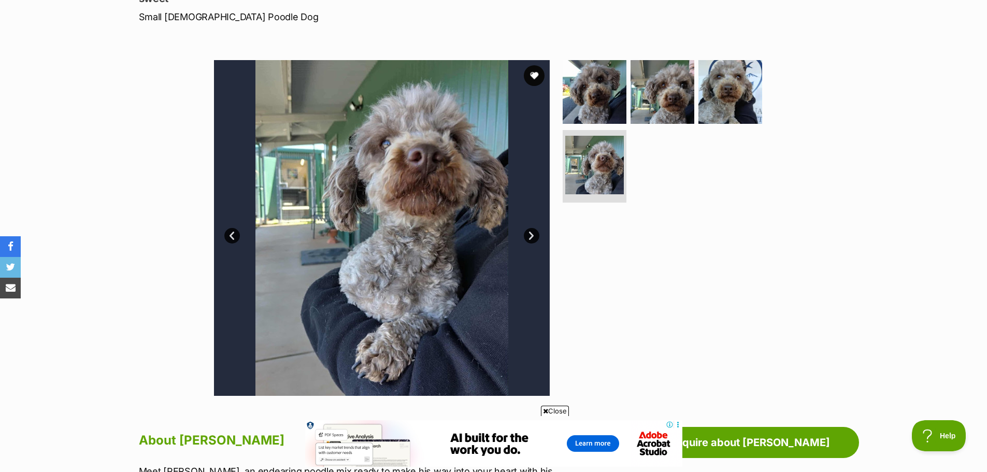
click at [542, 225] on img at bounding box center [382, 228] width 336 height 336
click at [533, 233] on link "Next" at bounding box center [532, 236] width 16 height 16
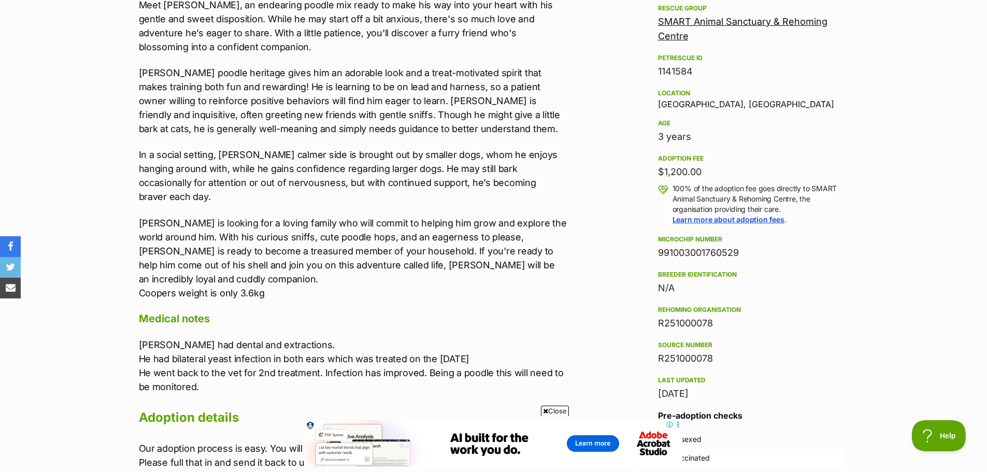
scroll to position [726, 0]
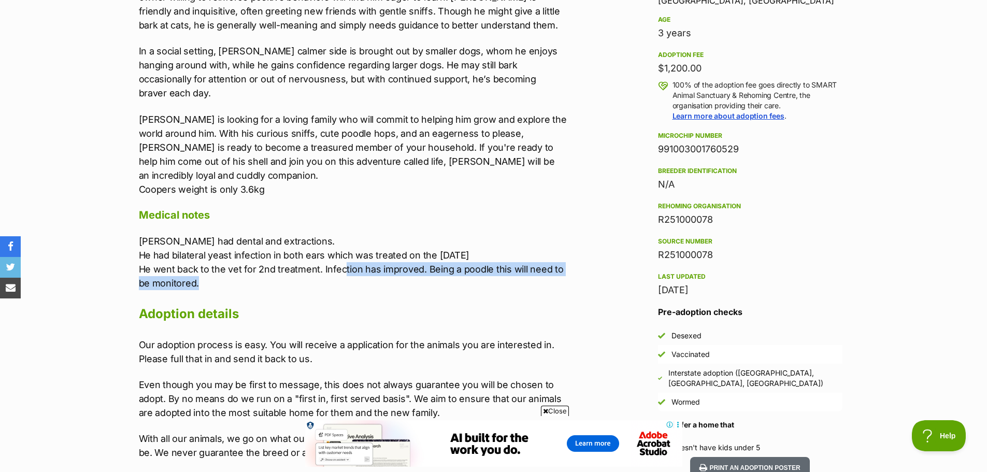
drag, startPoint x: 343, startPoint y: 240, endPoint x: 412, endPoint y: 249, distance: 70.0
click at [412, 249] on p "Cooper had dental and extractions. He had bilateral yeast infection in both ear…" at bounding box center [353, 262] width 428 height 56
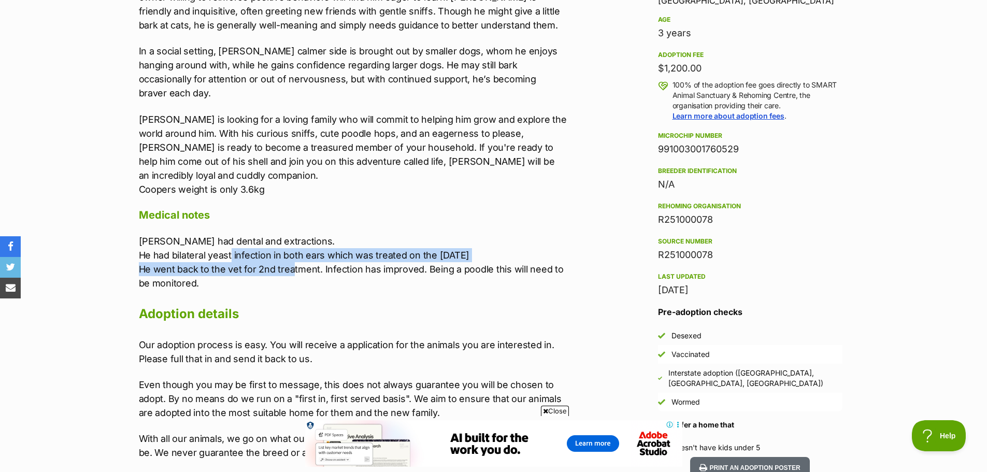
drag, startPoint x: 231, startPoint y: 229, endPoint x: 292, endPoint y: 241, distance: 62.3
click at [292, 241] on p "Cooper had dental and extractions. He had bilateral yeast infection in both ear…" at bounding box center [353, 262] width 428 height 56
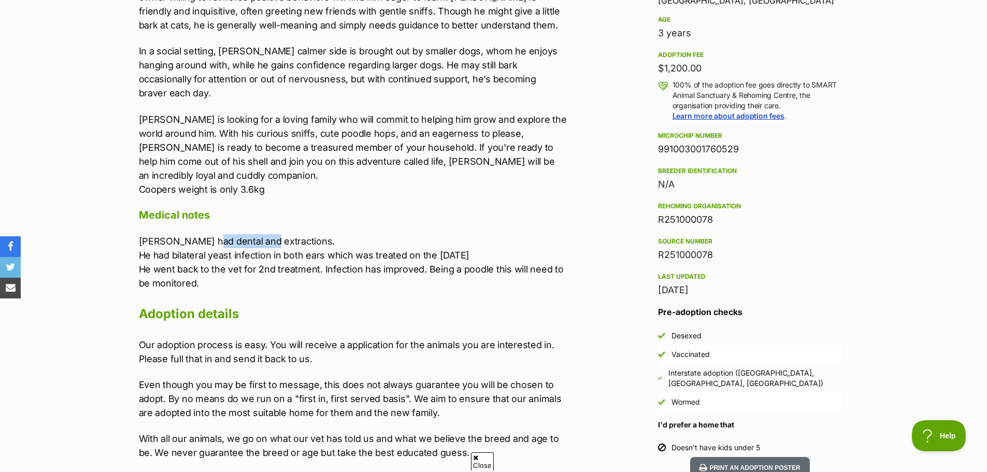
scroll to position [0, 0]
drag, startPoint x: 211, startPoint y: 214, endPoint x: 265, endPoint y: 217, distance: 54.0
click at [265, 234] on p "Cooper had dental and extractions. He had bilateral yeast infection in both ear…" at bounding box center [353, 262] width 428 height 56
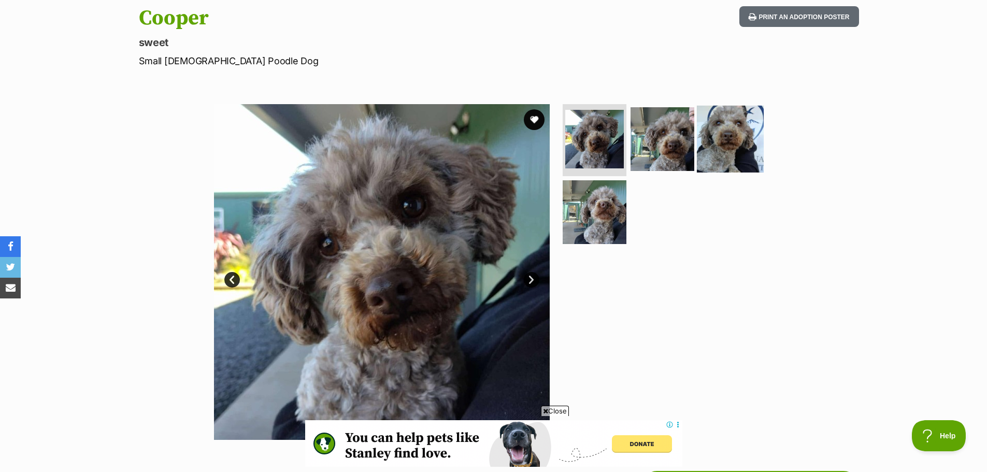
scroll to position [52, 0]
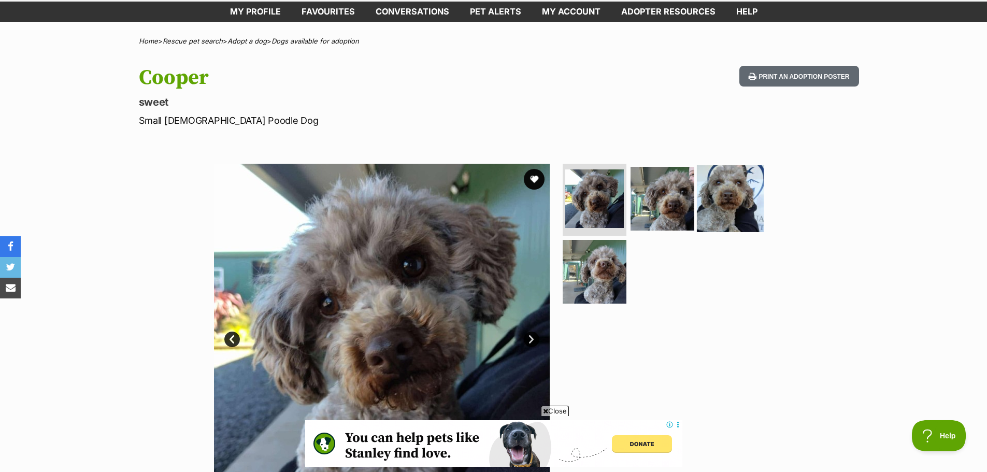
click at [747, 187] on img at bounding box center [730, 198] width 67 height 67
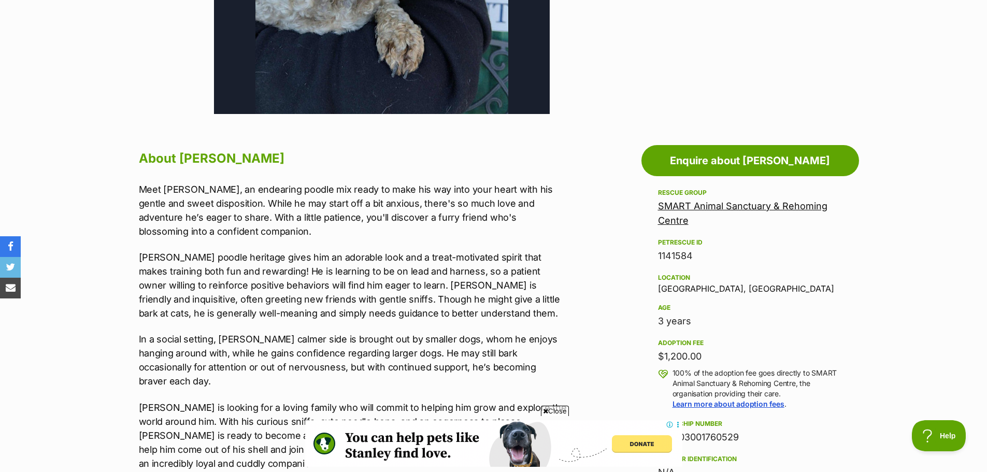
scroll to position [415, 0]
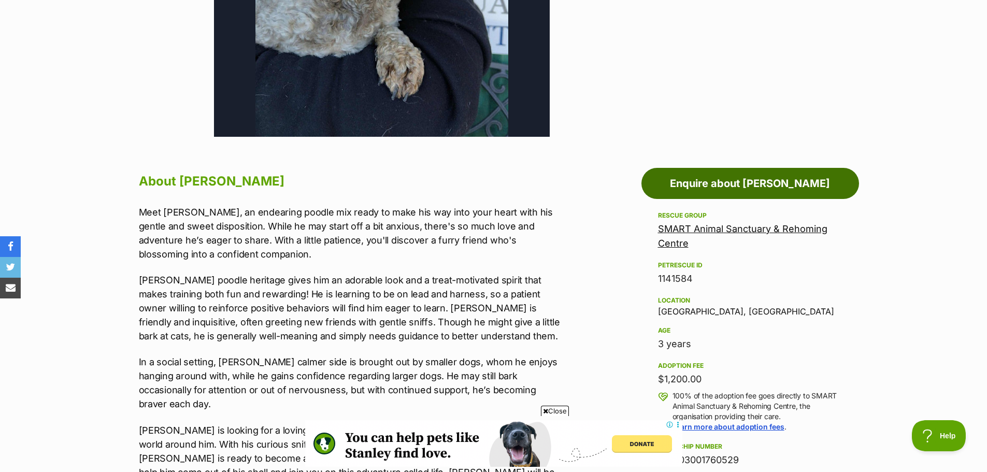
click at [708, 192] on link "Enquire about [PERSON_NAME]" at bounding box center [751, 183] width 218 height 31
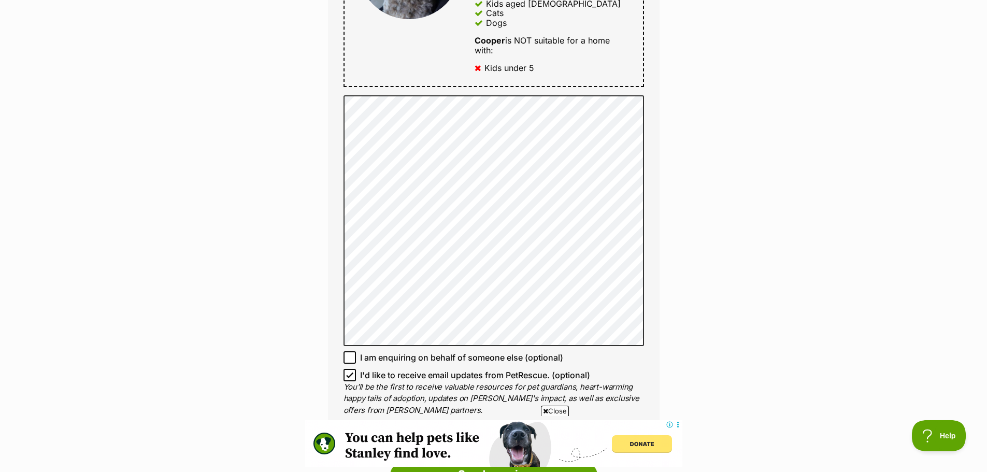
scroll to position [674, 0]
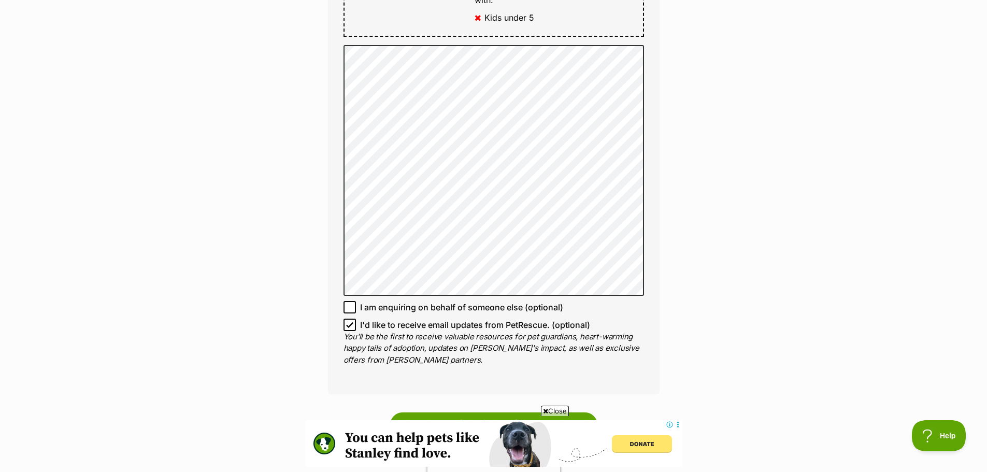
click at [356, 310] on label "I am enquiring on behalf of someone else (optional)" at bounding box center [494, 307] width 301 height 12
click at [356, 310] on input "I am enquiring on behalf of someone else (optional)" at bounding box center [350, 307] width 12 height 12
checkbox input "true"
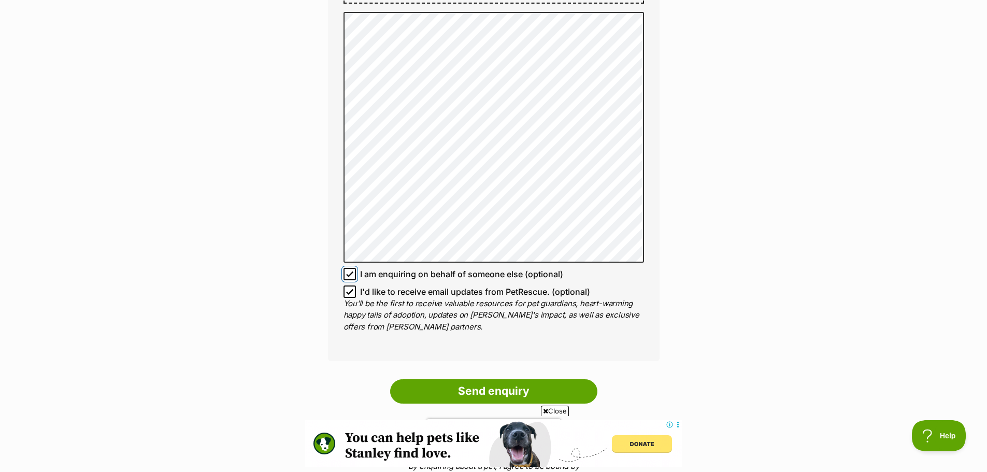
scroll to position [726, 0]
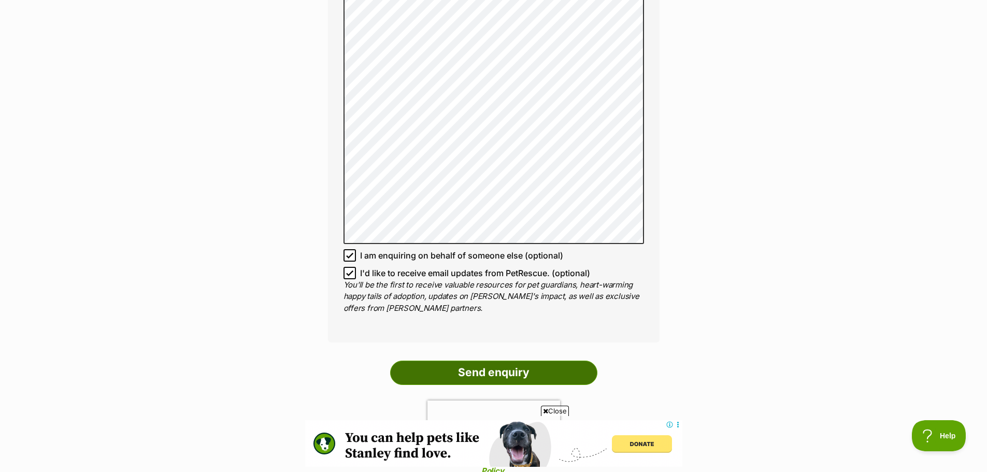
click at [496, 373] on input "Send enquiry" at bounding box center [493, 373] width 207 height 24
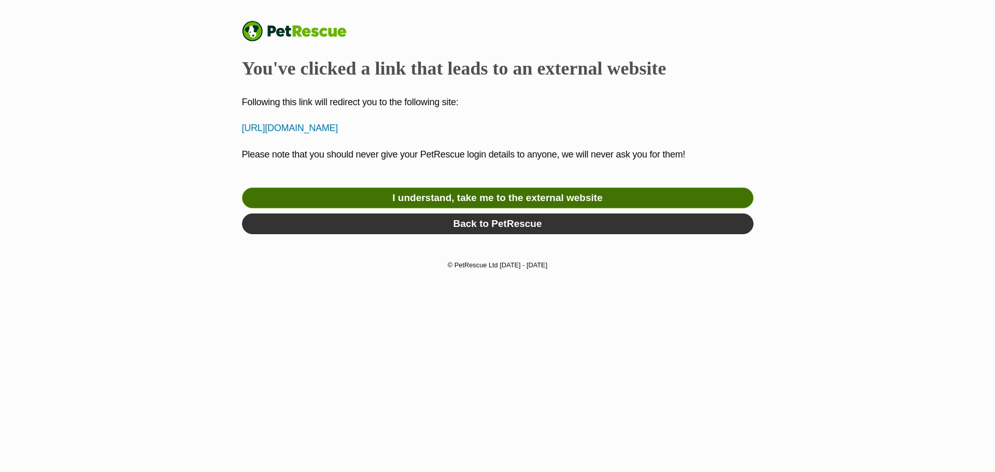
click at [509, 202] on link "I understand, take me to the external website" at bounding box center [497, 198] width 511 height 21
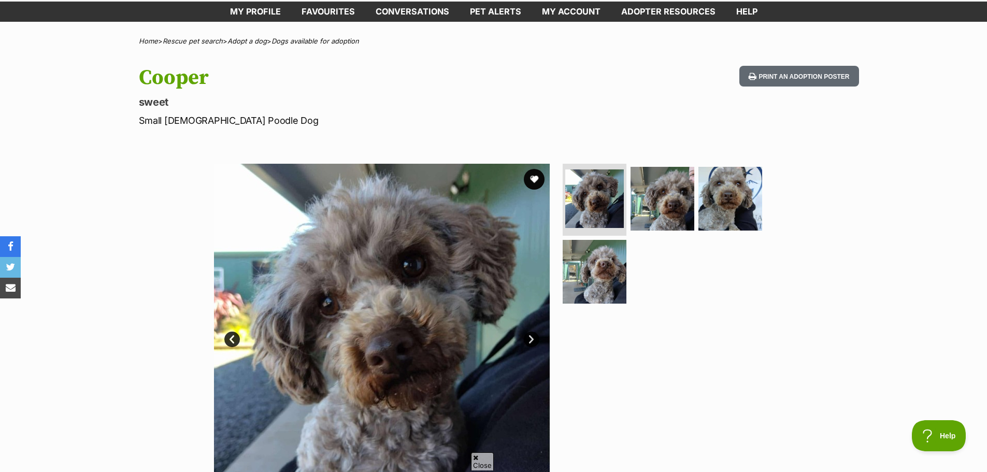
click at [523, 343] on img at bounding box center [382, 332] width 336 height 336
click at [533, 340] on link "Next" at bounding box center [532, 340] width 16 height 16
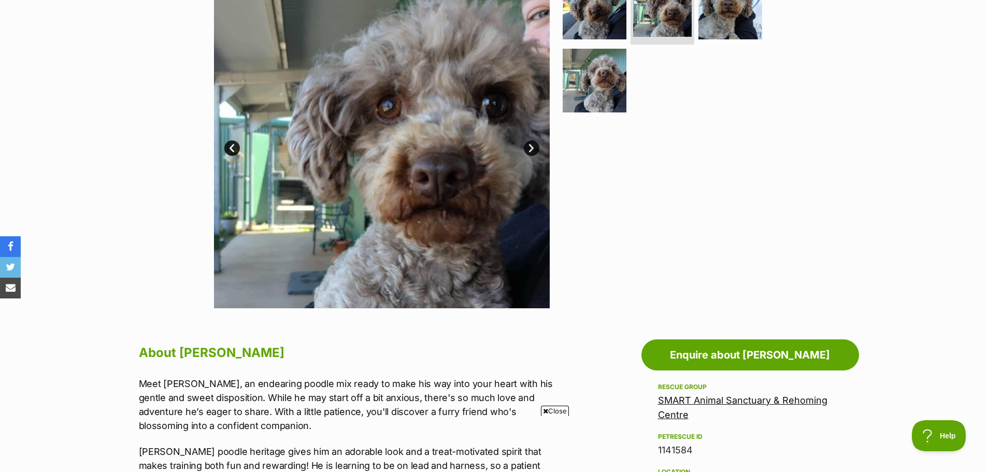
scroll to position [155, 0]
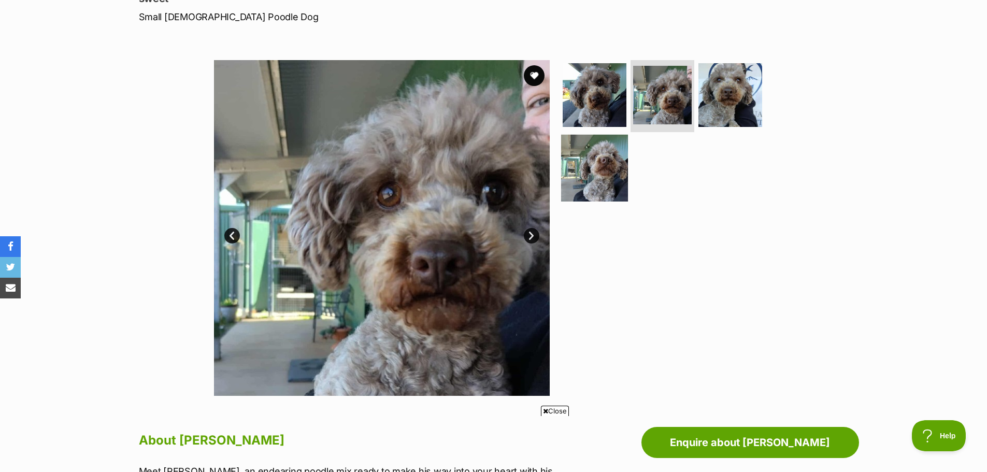
click at [614, 172] on img at bounding box center [594, 168] width 67 height 67
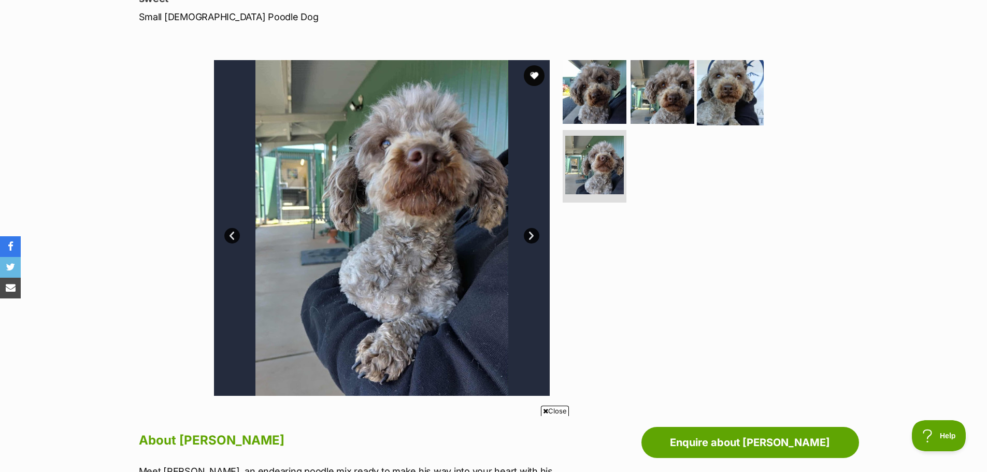
click at [717, 89] on img at bounding box center [730, 91] width 67 height 67
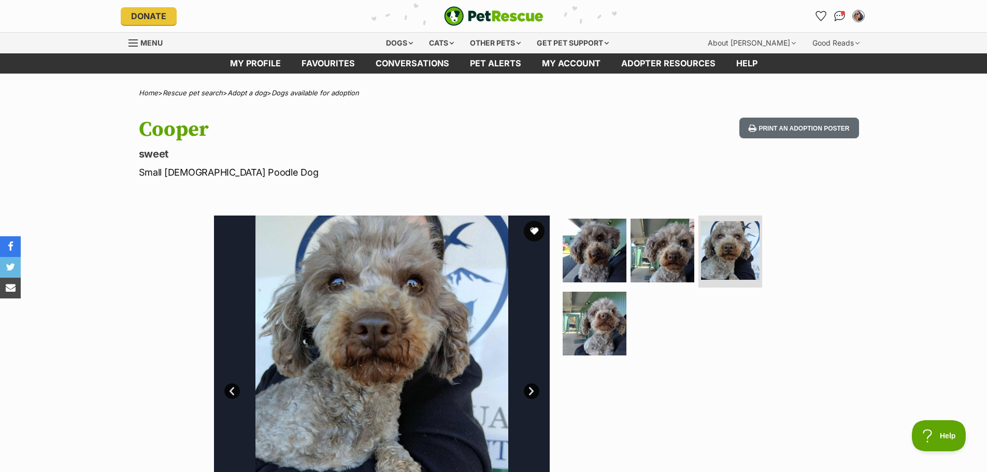
scroll to position [0, 0]
click at [147, 37] on link "Menu" at bounding box center [149, 42] width 41 height 19
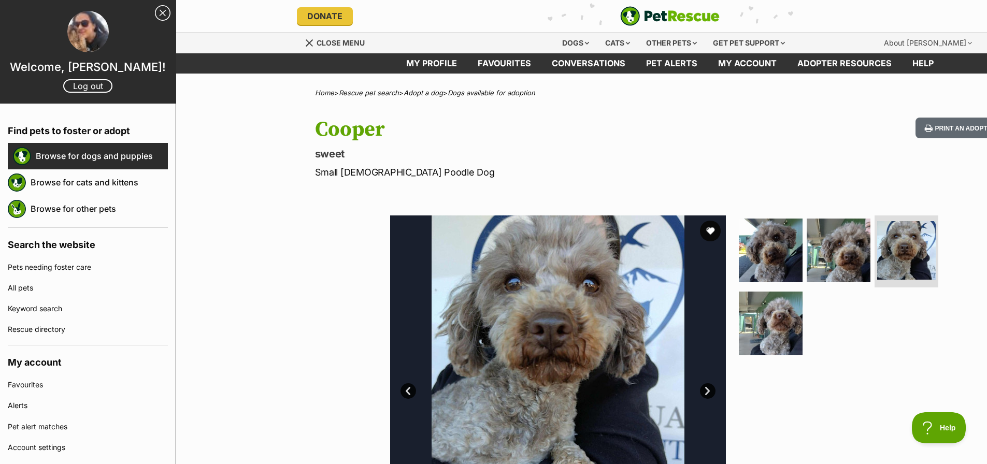
click at [122, 148] on link "Browse for dogs and puppies" at bounding box center [102, 156] width 132 height 22
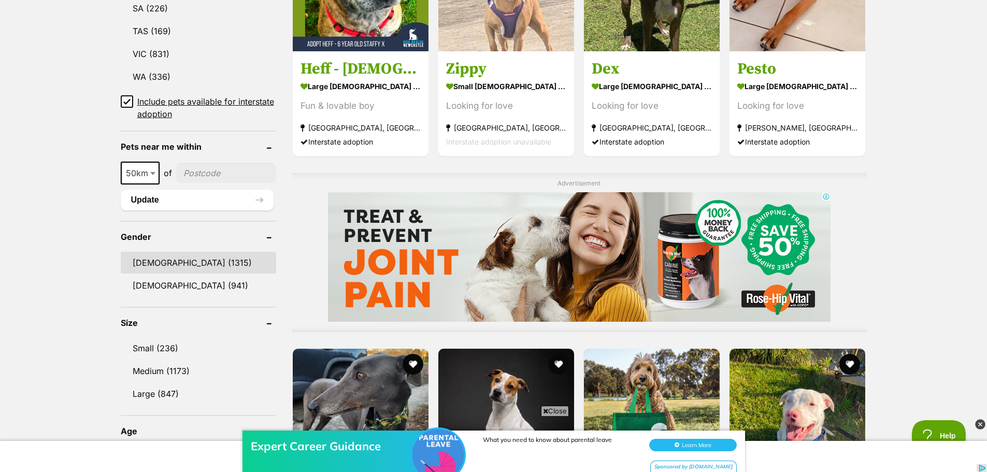
click at [176, 252] on link "[DEMOGRAPHIC_DATA] (1315)" at bounding box center [198, 263] width 155 height 22
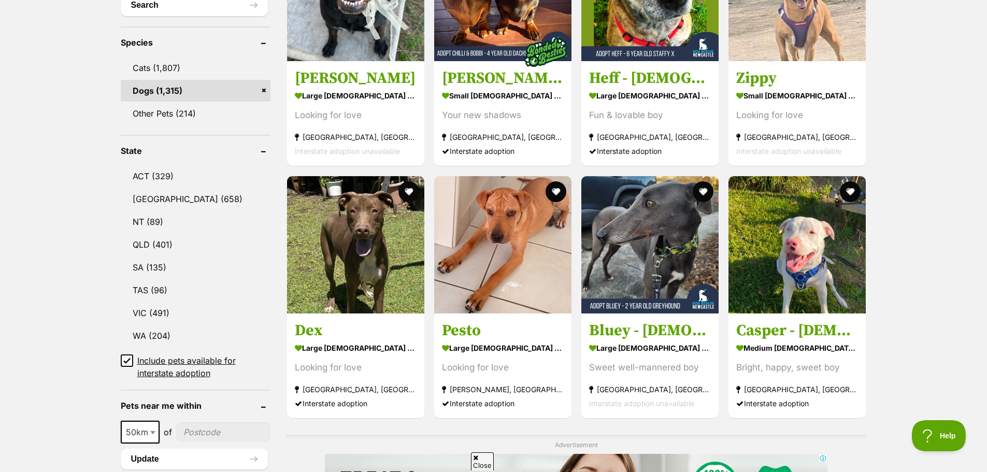
click at [129, 357] on icon at bounding box center [126, 360] width 7 height 7
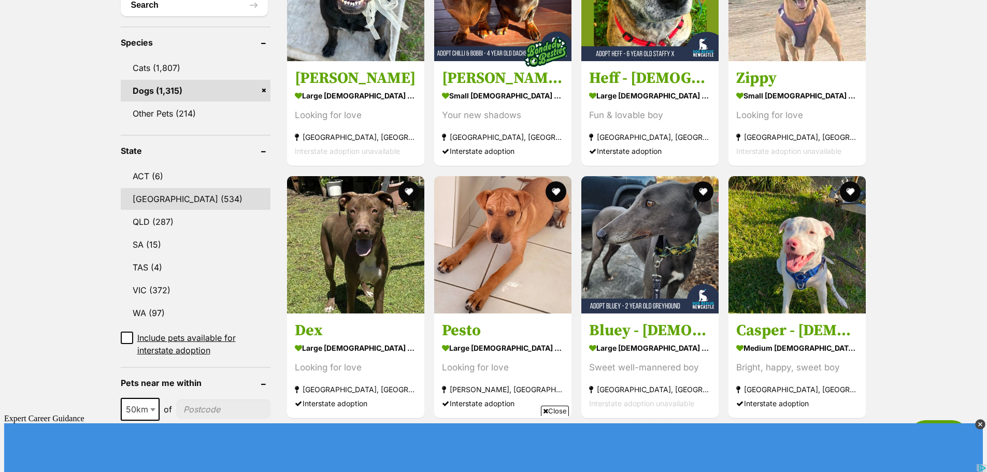
click at [154, 188] on link "[GEOGRAPHIC_DATA] (534)" at bounding box center [196, 199] width 150 height 22
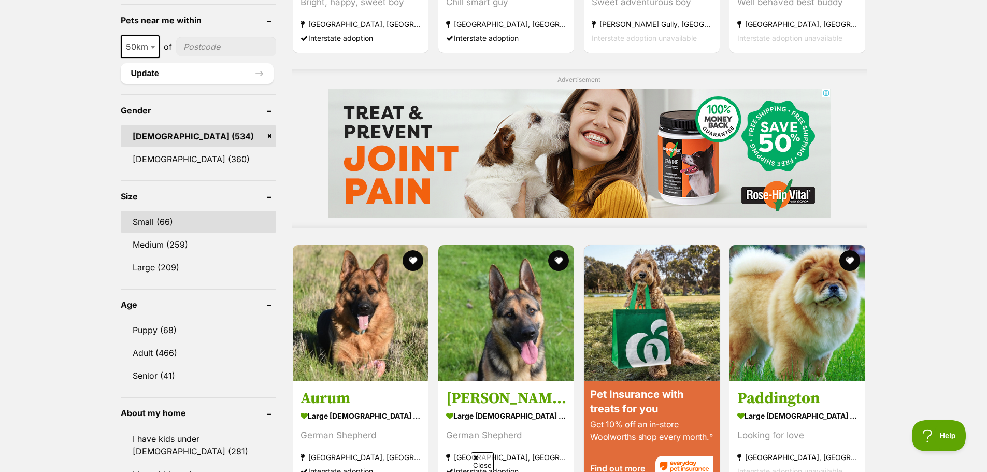
click at [138, 211] on link "Small (66)" at bounding box center [198, 222] width 155 height 22
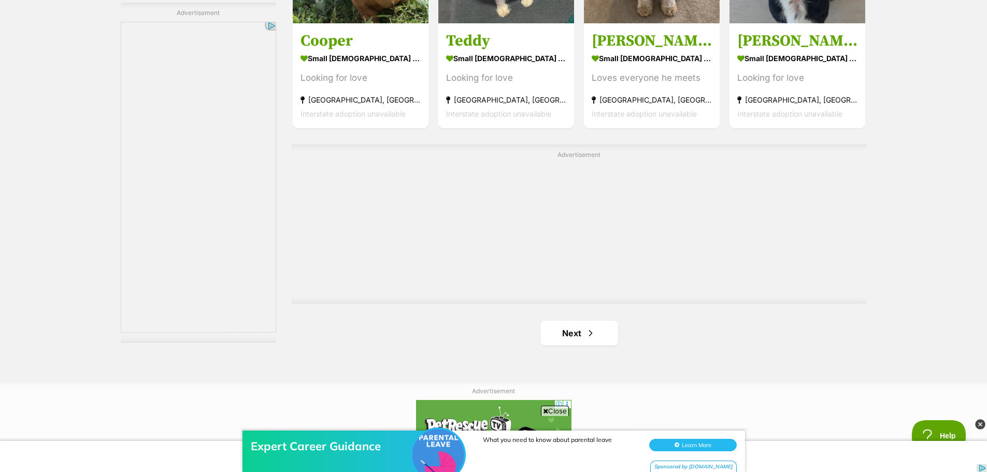
scroll to position [1762, 0]
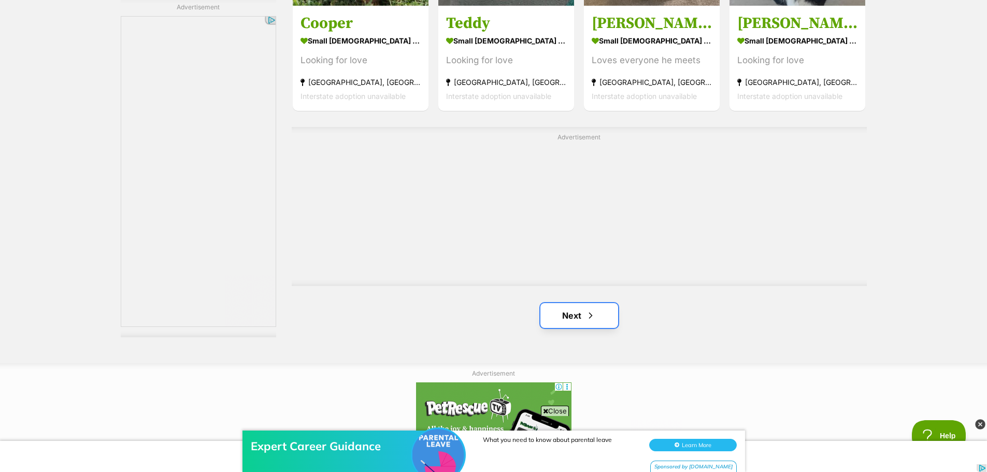
click at [579, 314] on link "Next" at bounding box center [580, 315] width 78 height 25
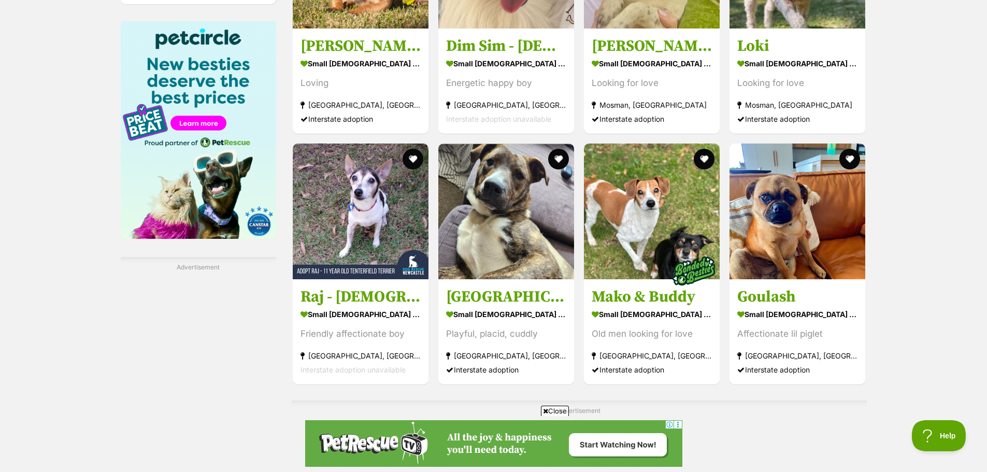
scroll to position [1710, 0]
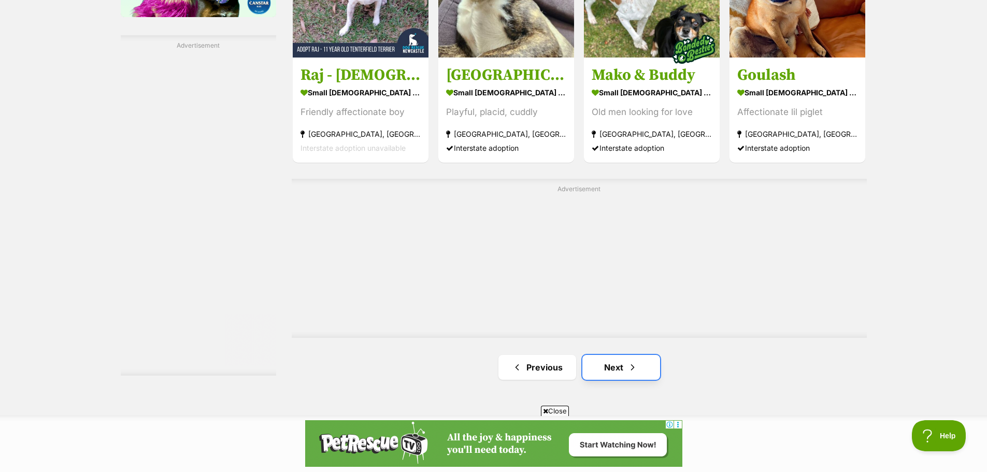
click at [635, 376] on link "Next" at bounding box center [621, 367] width 78 height 25
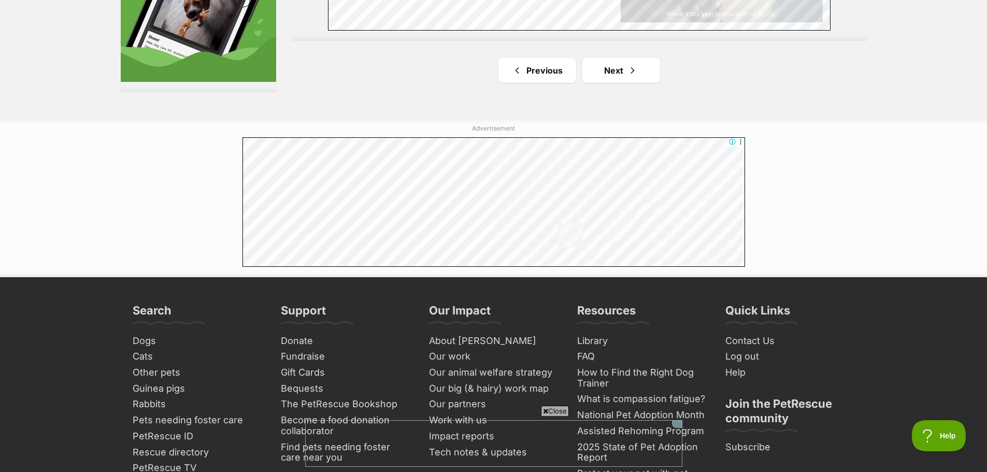
scroll to position [1917, 0]
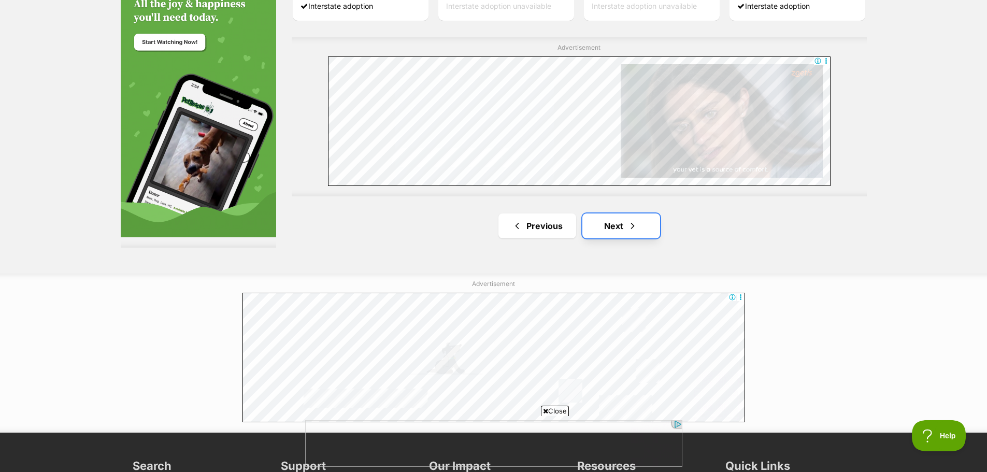
click at [617, 222] on link "Next" at bounding box center [621, 226] width 78 height 25
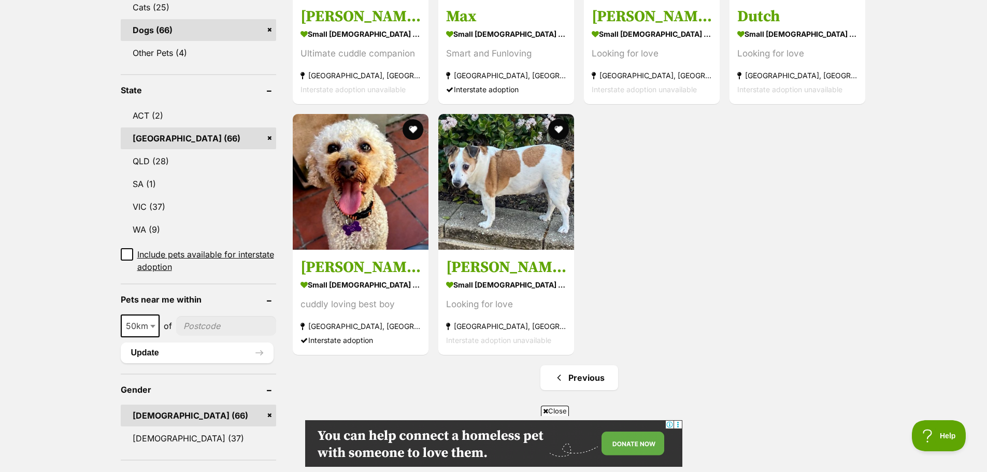
scroll to position [466, 0]
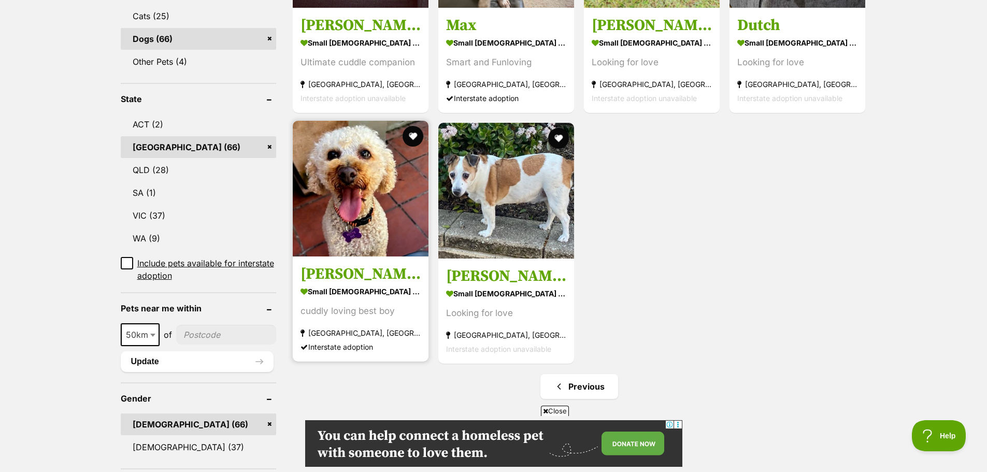
click at [374, 183] on img at bounding box center [361, 189] width 136 height 136
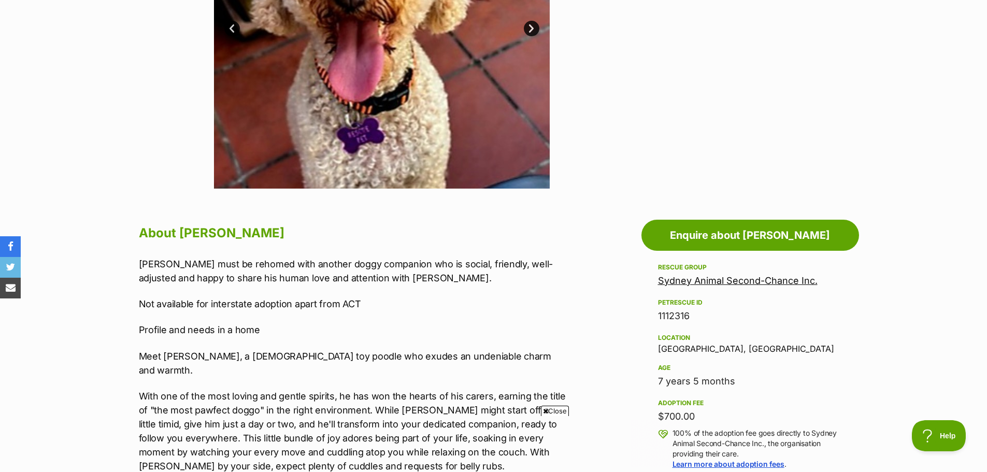
scroll to position [415, 0]
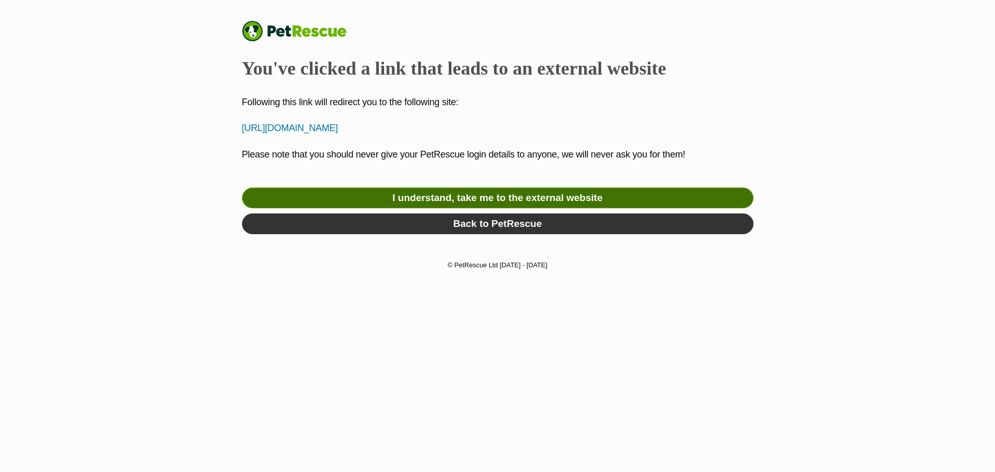
click at [516, 204] on link "I understand, take me to the external website" at bounding box center [497, 198] width 511 height 21
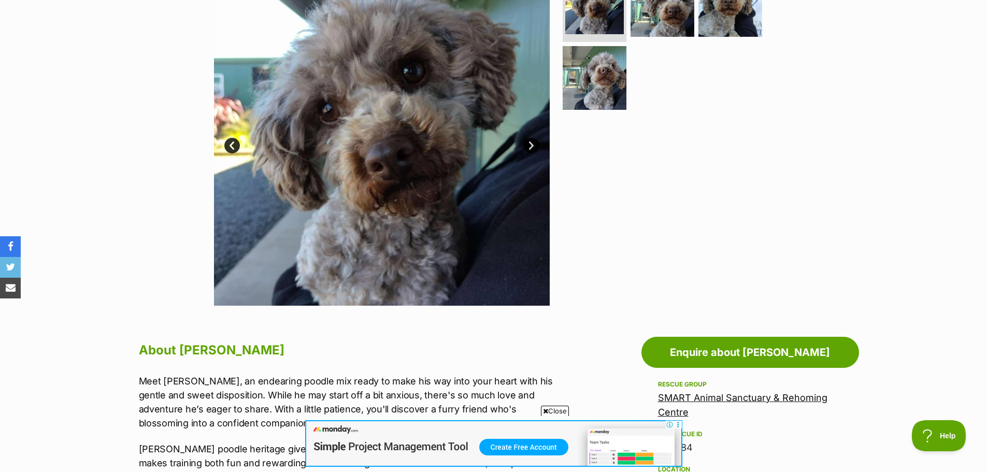
scroll to position [207, 0]
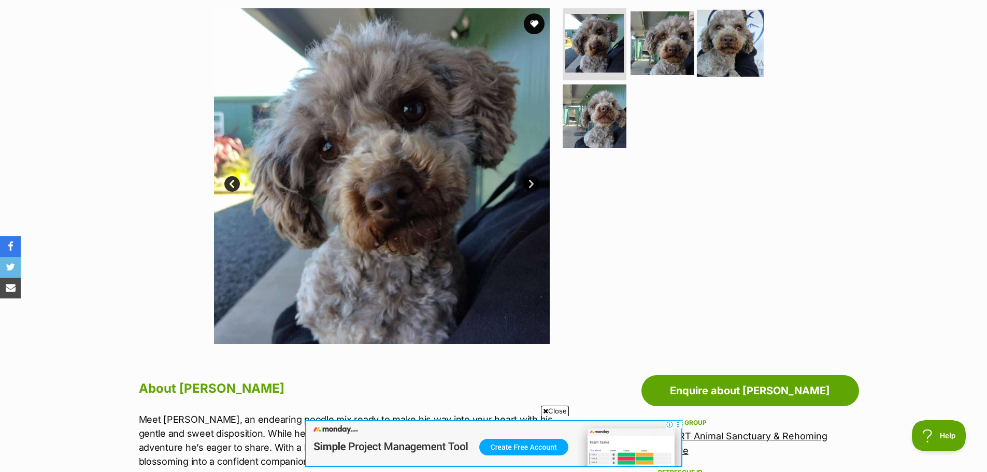
click at [720, 37] on img at bounding box center [730, 42] width 67 height 67
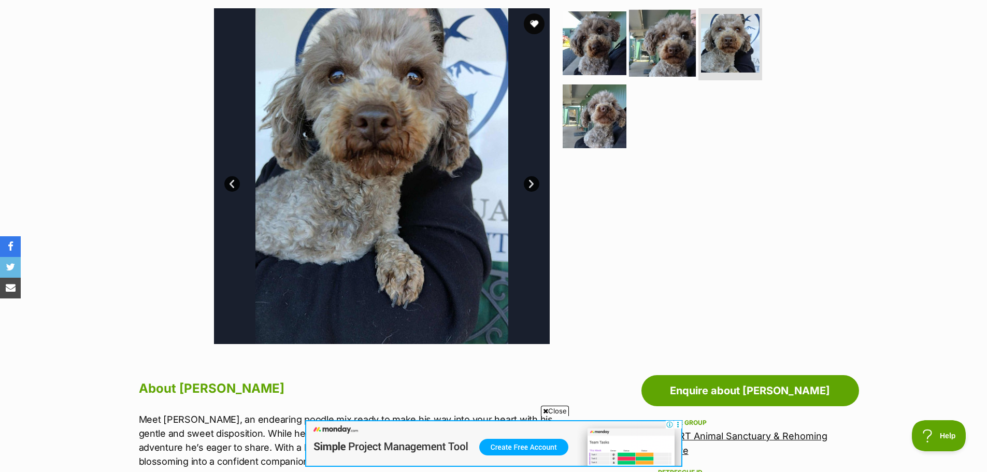
click at [663, 48] on img at bounding box center [662, 42] width 67 height 67
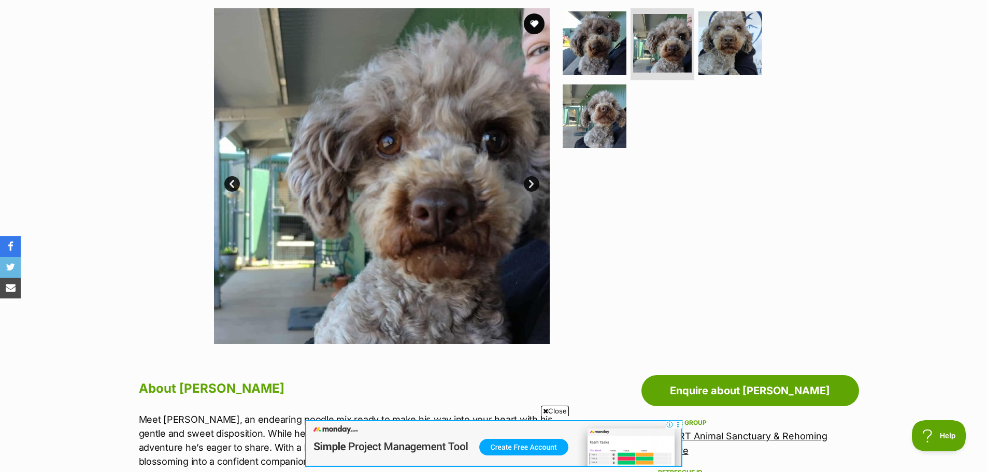
scroll to position [155, 0]
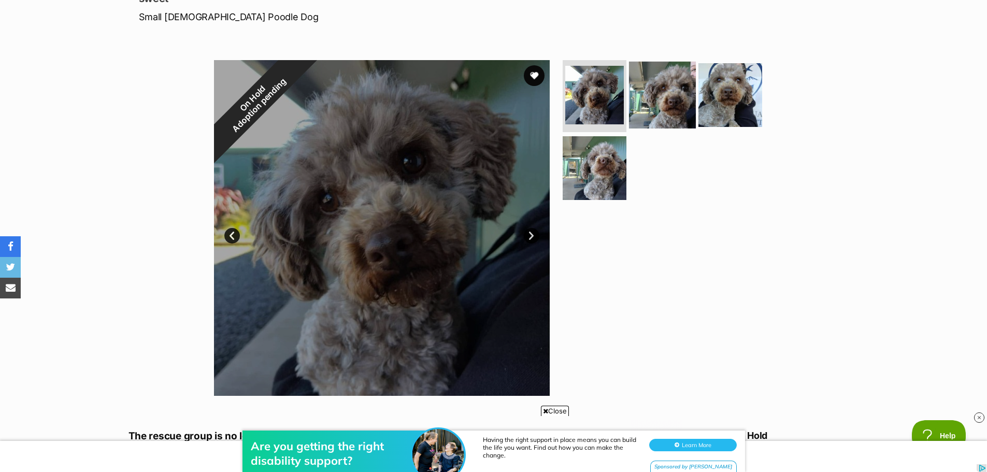
click at [659, 87] on img at bounding box center [662, 94] width 67 height 67
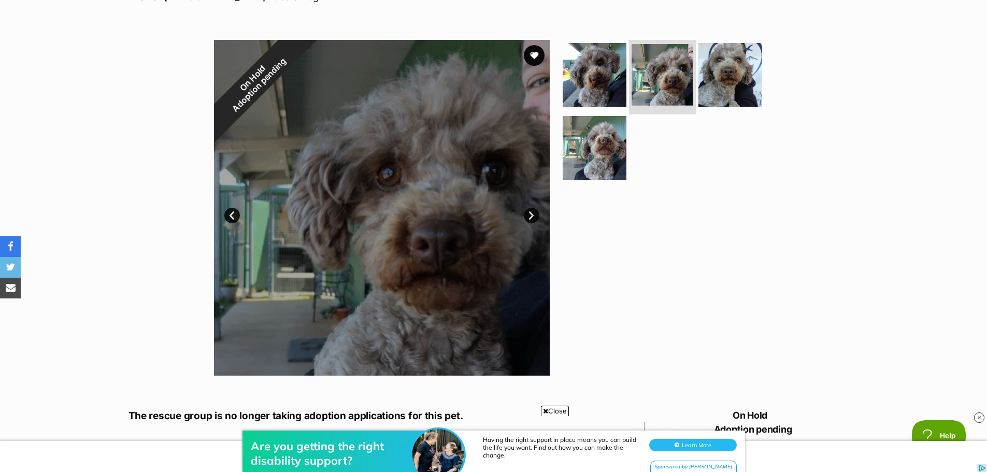
scroll to position [52, 0]
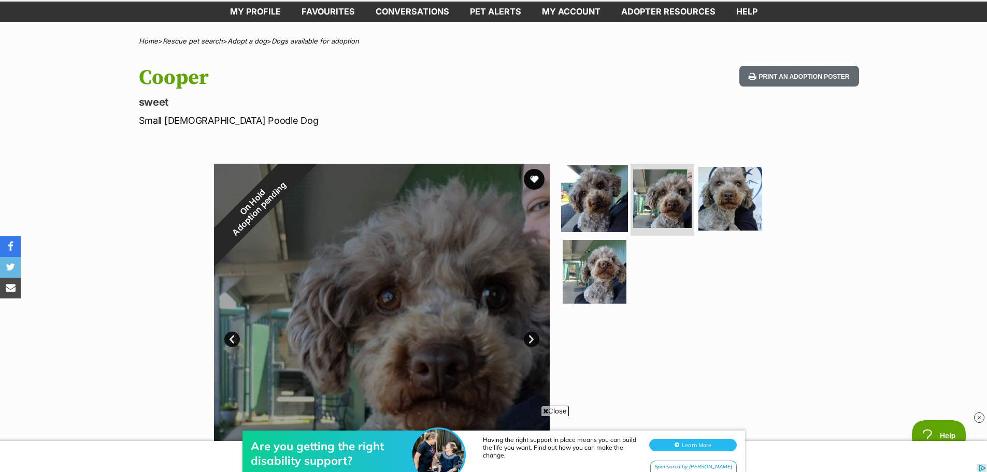
click at [582, 194] on img at bounding box center [594, 198] width 67 height 67
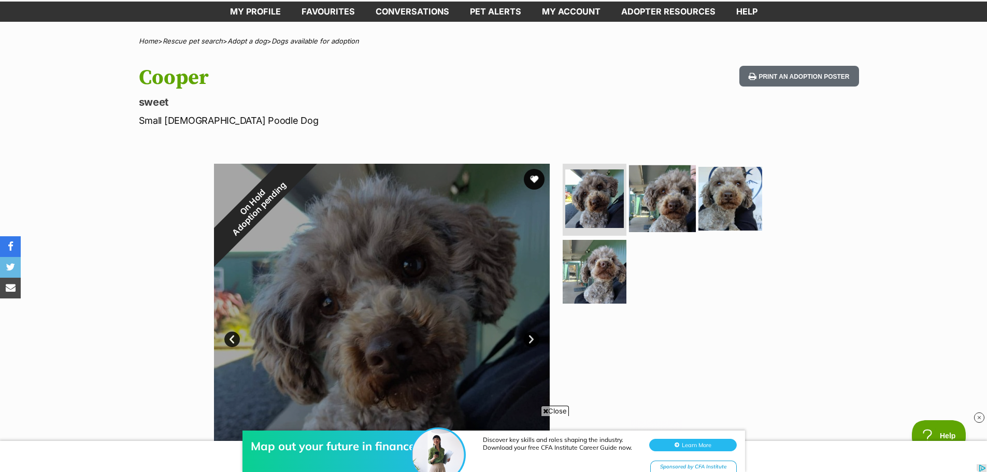
click at [655, 198] on img at bounding box center [662, 198] width 67 height 67
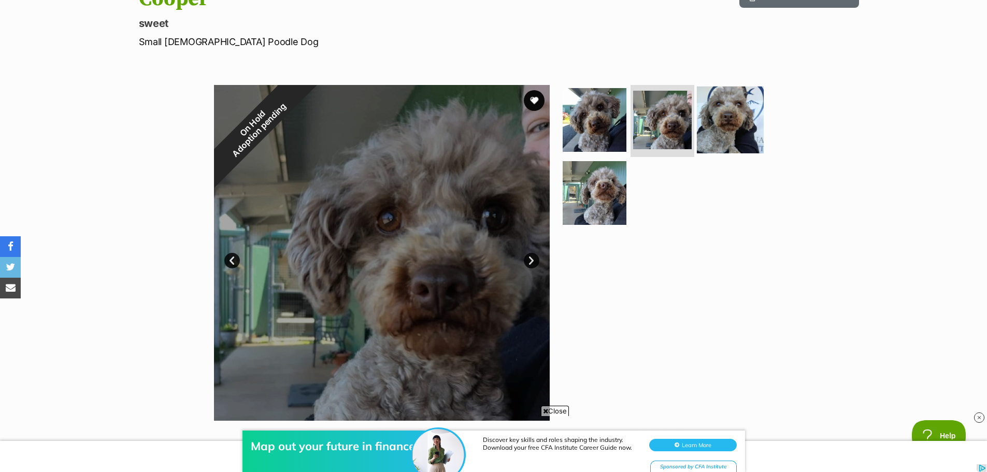
scroll to position [155, 0]
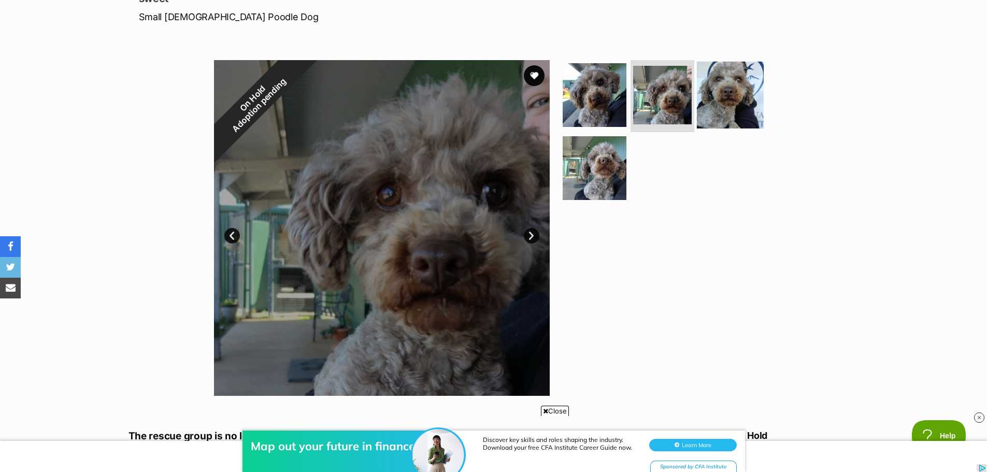
click at [720, 118] on img at bounding box center [730, 94] width 67 height 67
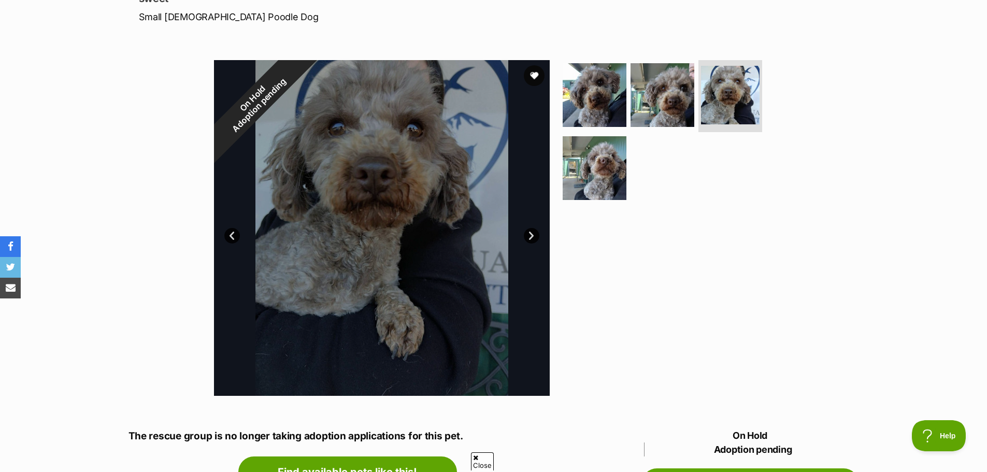
scroll to position [0, 0]
